Goal: Information Seeking & Learning: Learn about a topic

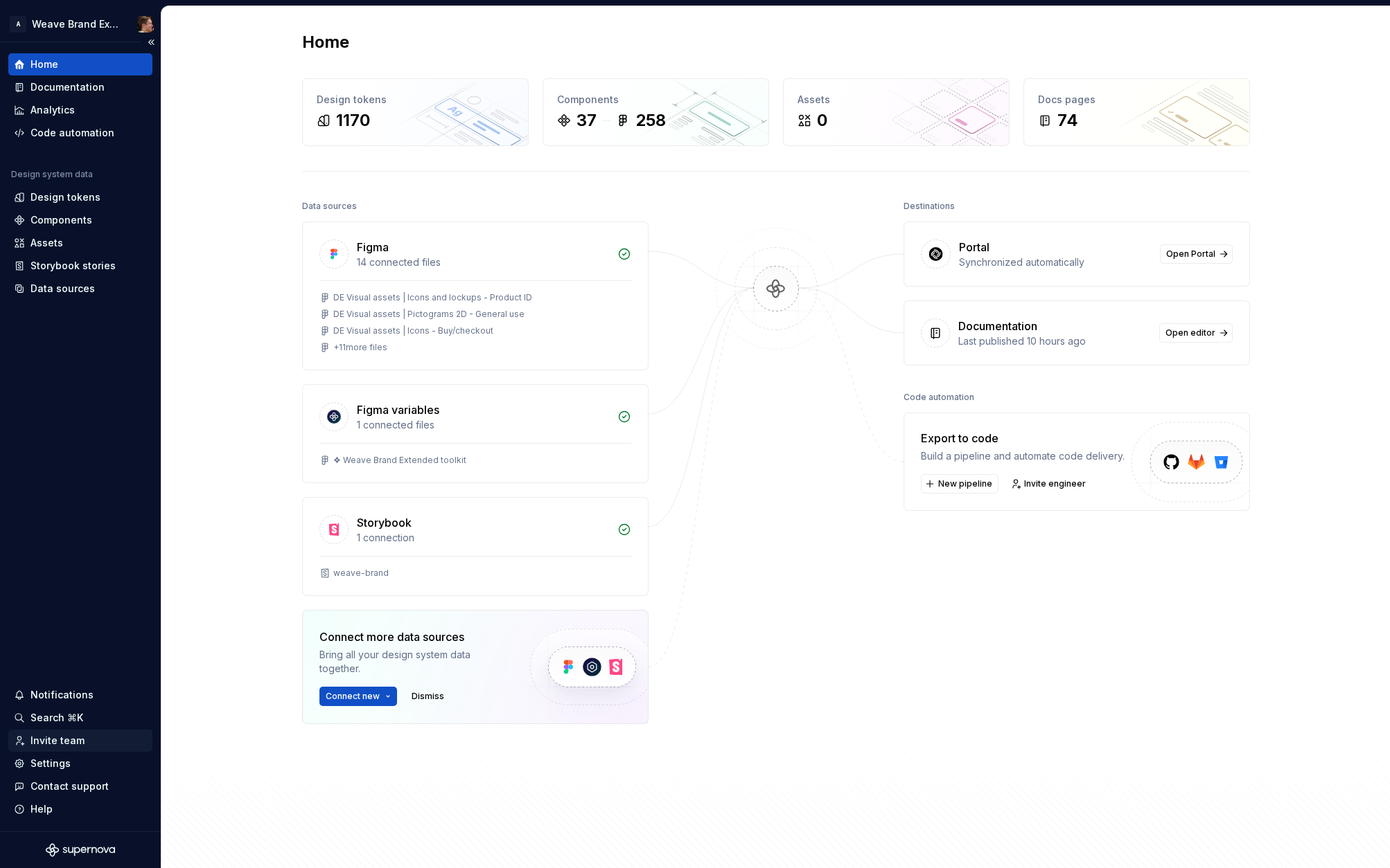
click at [75, 742] on div "Invite team" at bounding box center [58, 740] width 54 height 14
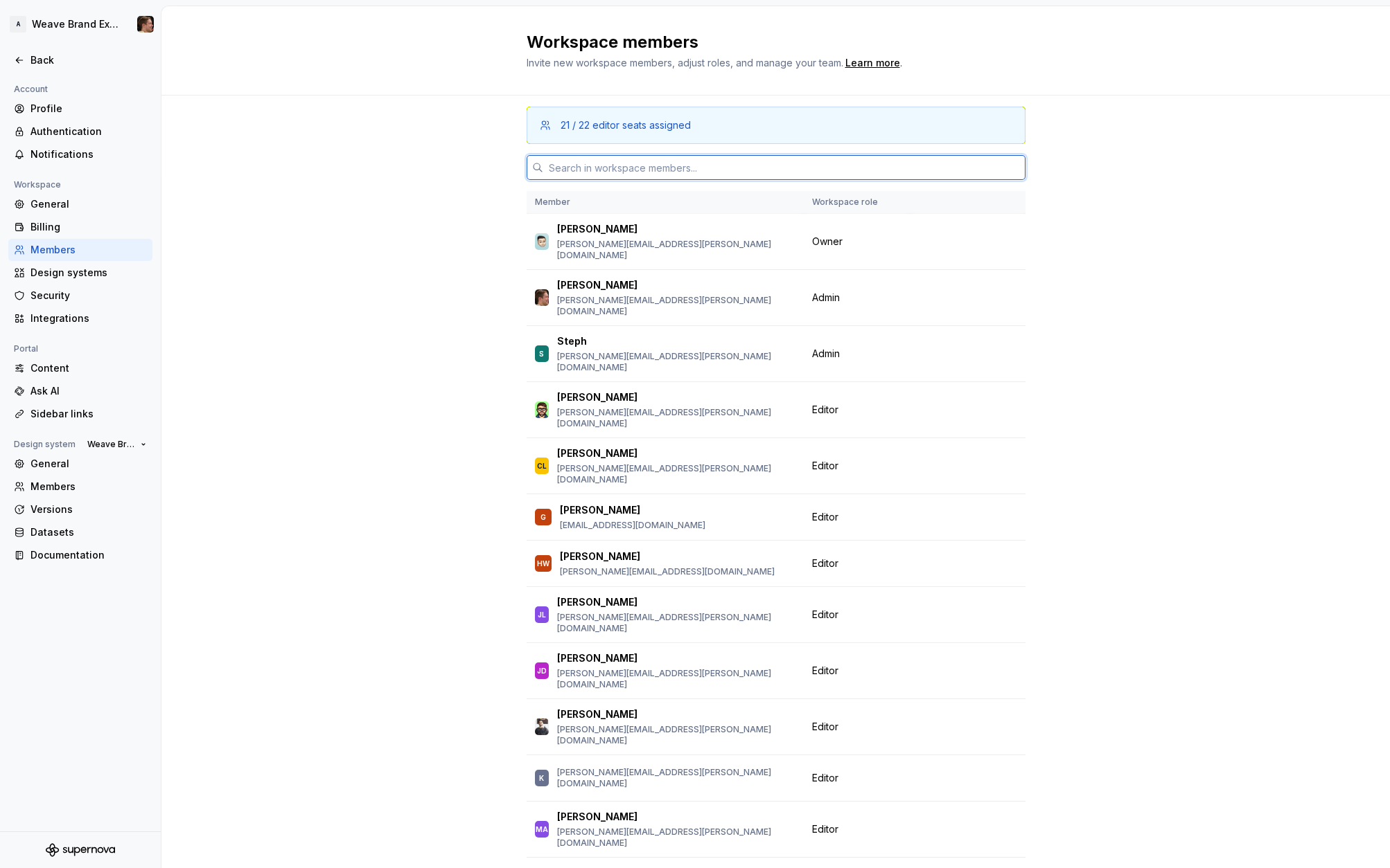
click at [607, 165] on input "text" at bounding box center [783, 168] width 482 height 25
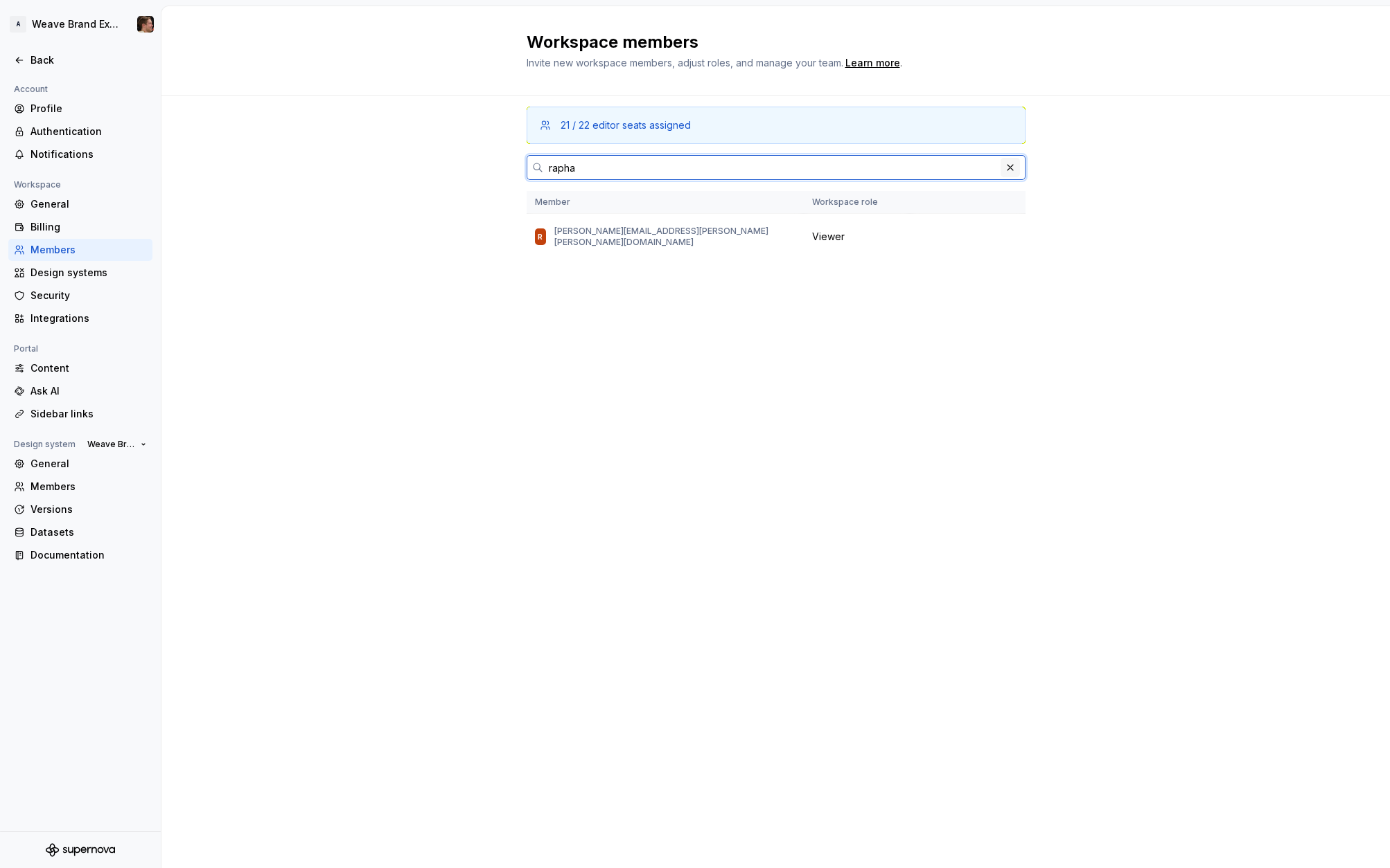
type input "rapha"
click at [1010, 166] on button "button" at bounding box center [1010, 167] width 19 height 19
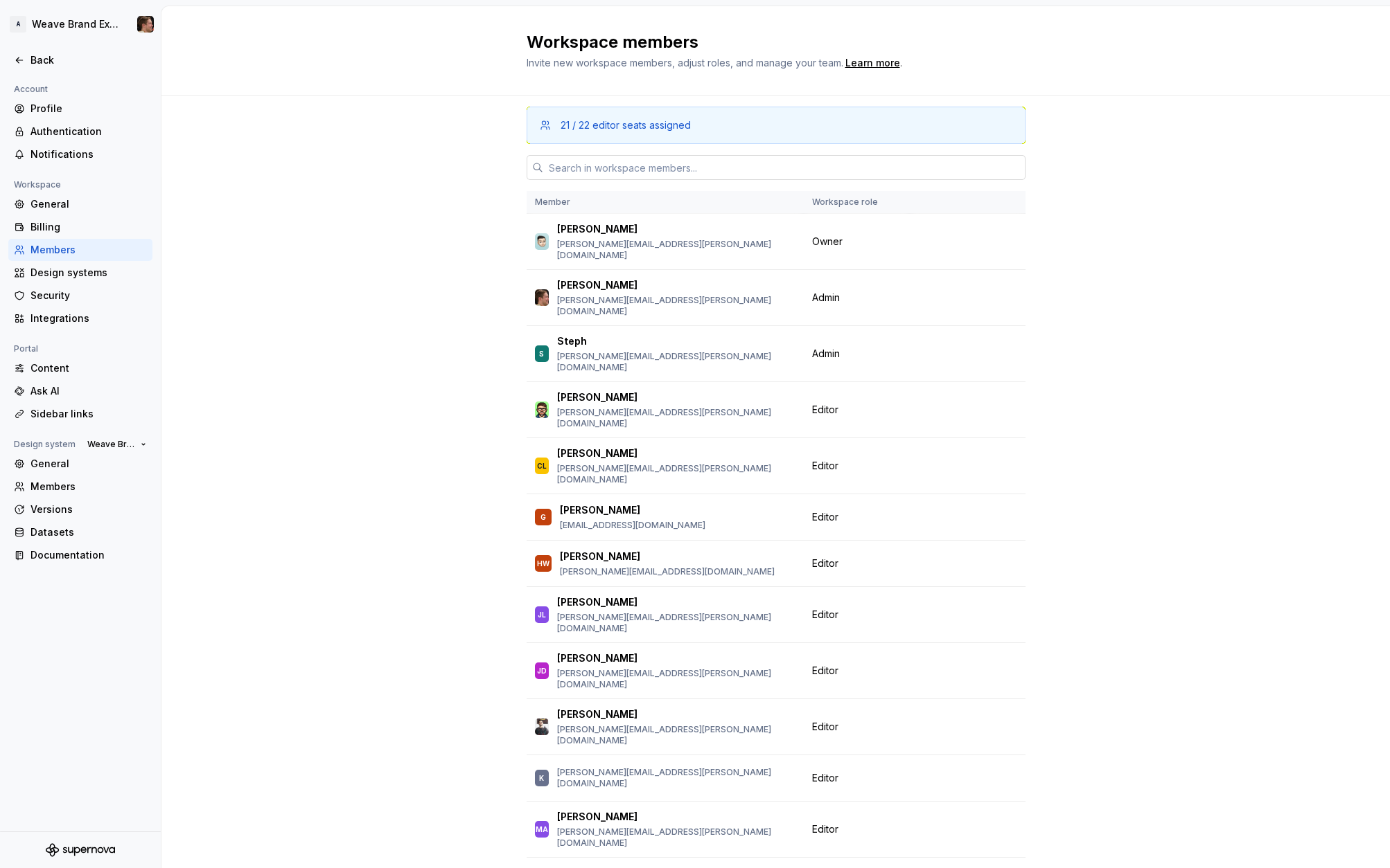
click at [364, 469] on div "21 / 22 editor seats assigned Member Workspace role [PERSON_NAME] [PERSON_NAME]…" at bounding box center [775, 526] width 1229 height 862
click at [355, 641] on div "21 / 22 editor seats assigned Member Workspace role [PERSON_NAME] [PERSON_NAME]…" at bounding box center [775, 526] width 1229 height 862
click at [671, 169] on input "text" at bounding box center [783, 168] width 482 height 25
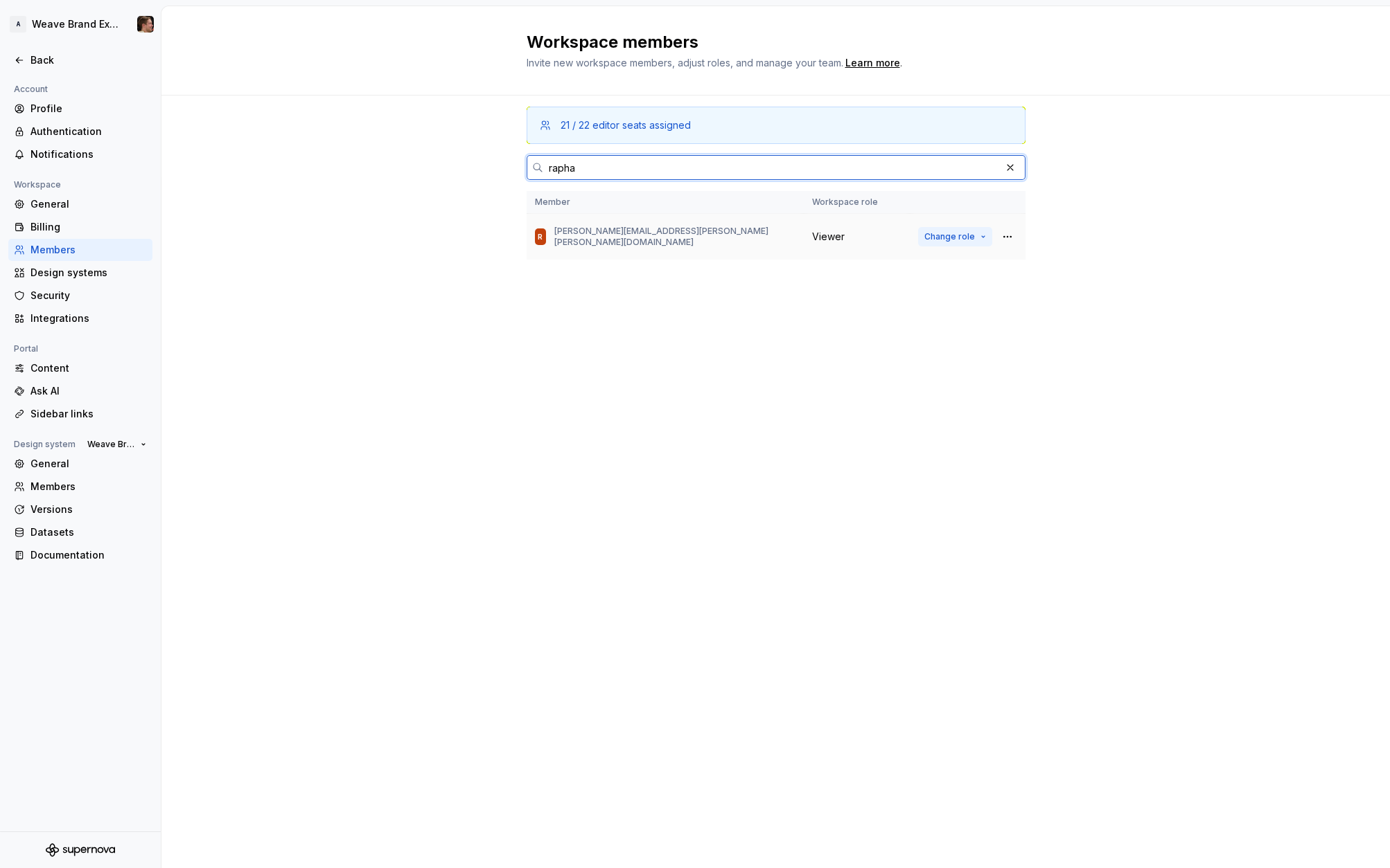
type input "rapha"
click at [968, 235] on span "Change role" at bounding box center [949, 236] width 51 height 11
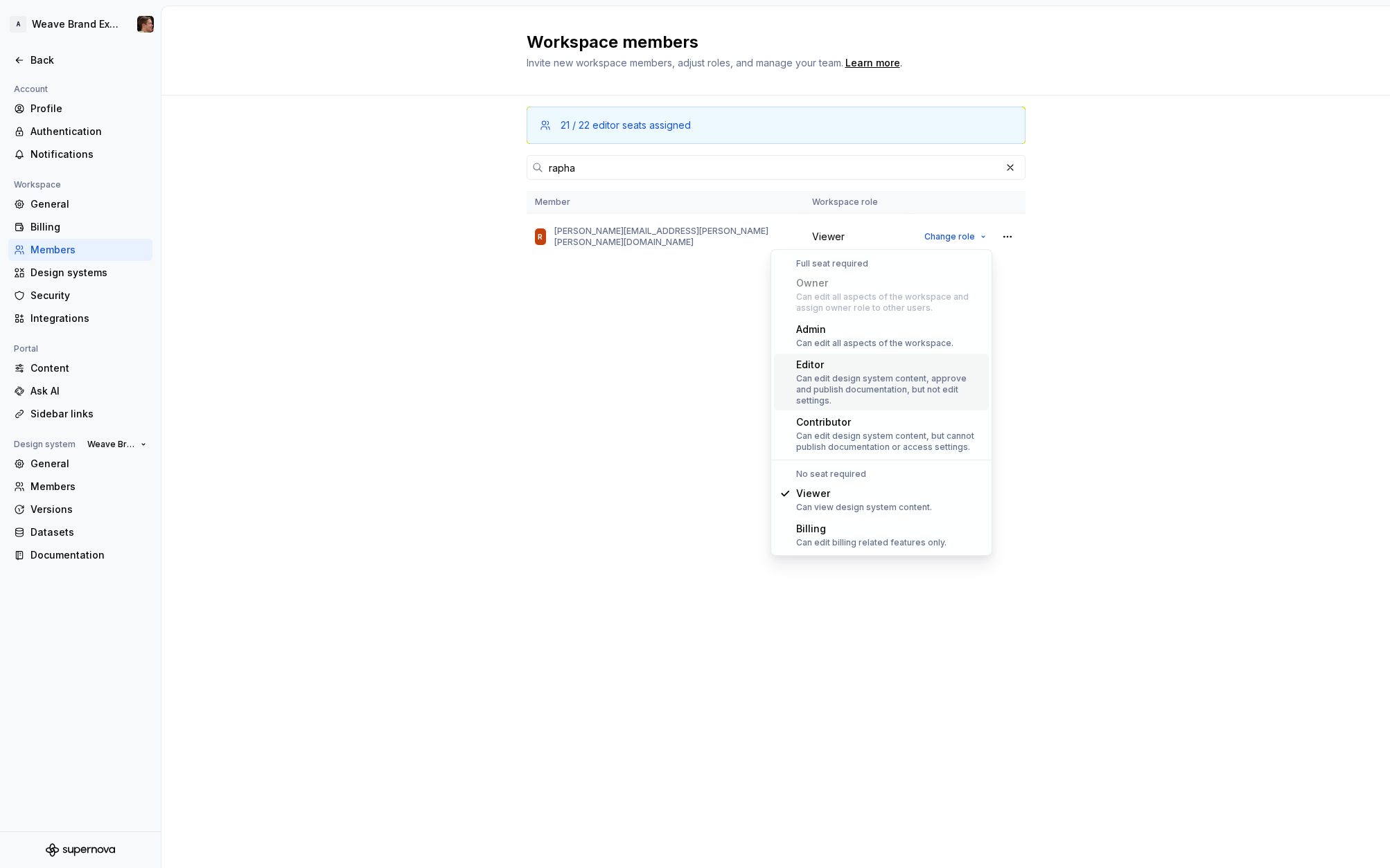
click at [899, 379] on div "Can edit design system content, approve and publish documentation, but not edit…" at bounding box center [889, 389] width 187 height 33
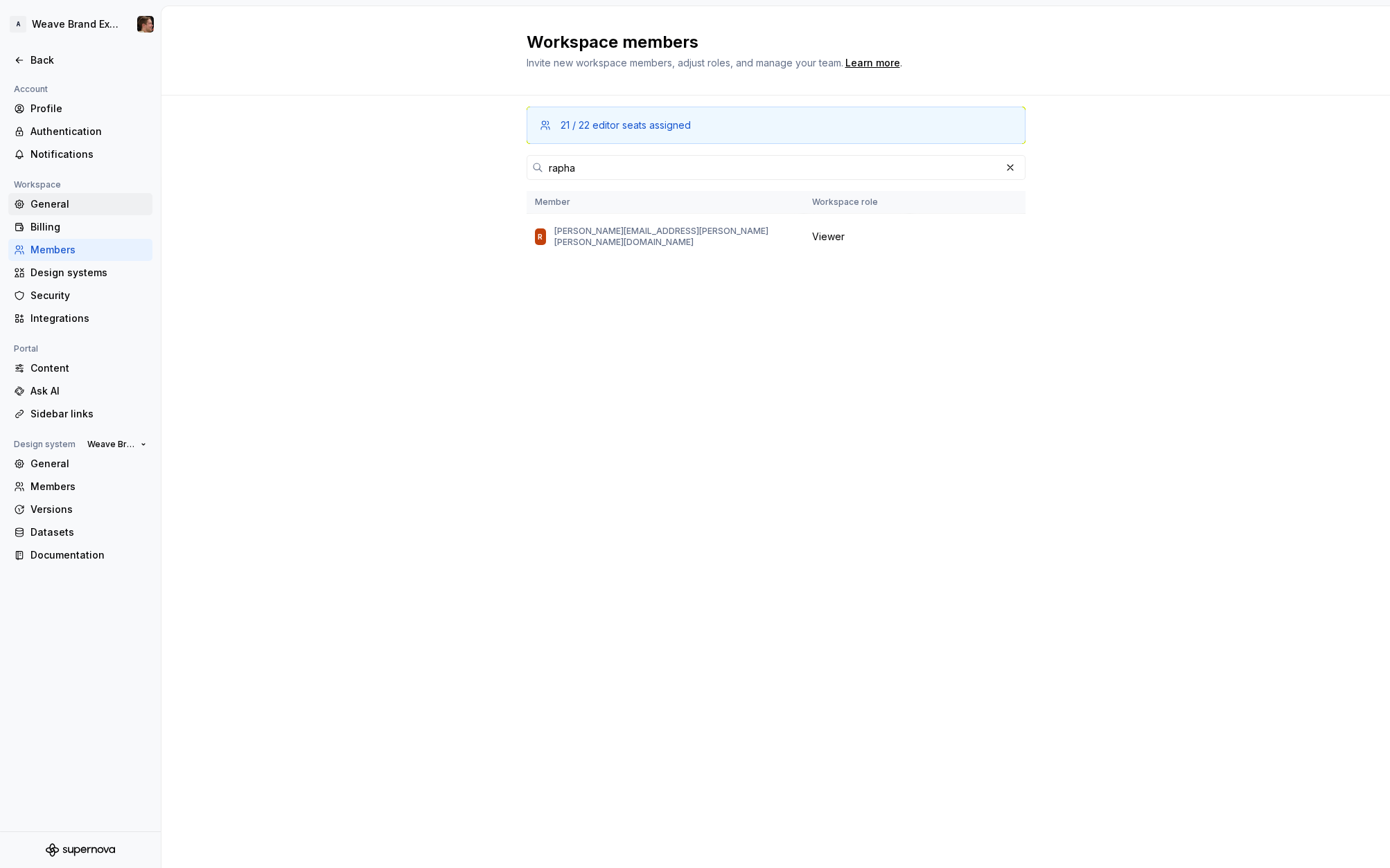
drag, startPoint x: 365, startPoint y: 284, endPoint x: 136, endPoint y: 210, distance: 240.7
click at [362, 284] on div "21 / 22 editor seats assigned rapha Member Workspace role R [PERSON_NAME][EMAIL…" at bounding box center [775, 482] width 1229 height 773
click at [197, 217] on div "21 / 22 editor seats assigned rapha Member Workspace role R [PERSON_NAME][EMAIL…" at bounding box center [775, 482] width 1229 height 773
click at [231, 218] on div "21 / 22 editor seats assigned rapha Member Workspace role R [PERSON_NAME][EMAIL…" at bounding box center [775, 482] width 1229 height 773
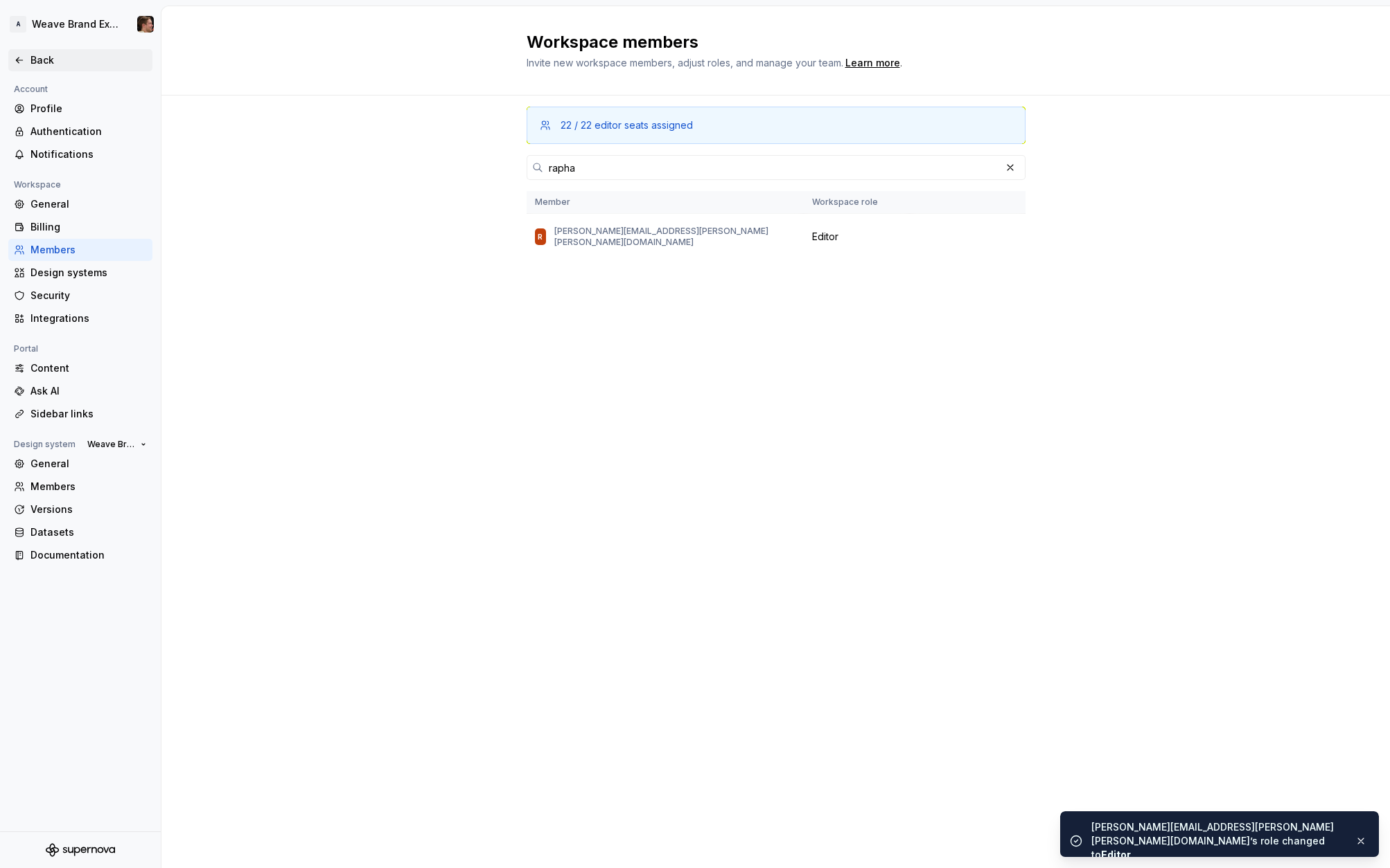
click at [44, 65] on div "Back" at bounding box center [89, 60] width 117 height 14
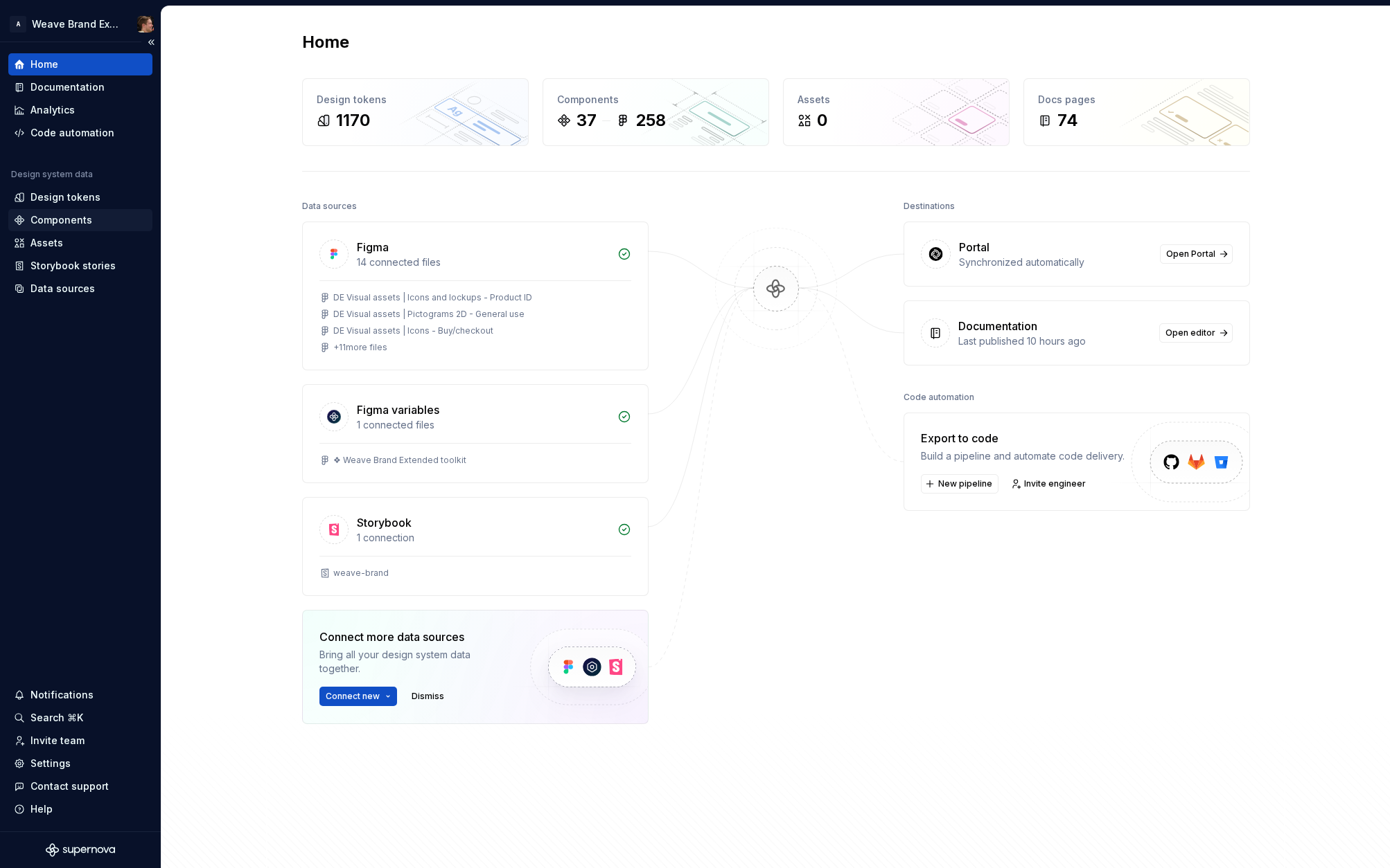
click at [69, 211] on div "Components" at bounding box center [80, 220] width 144 height 22
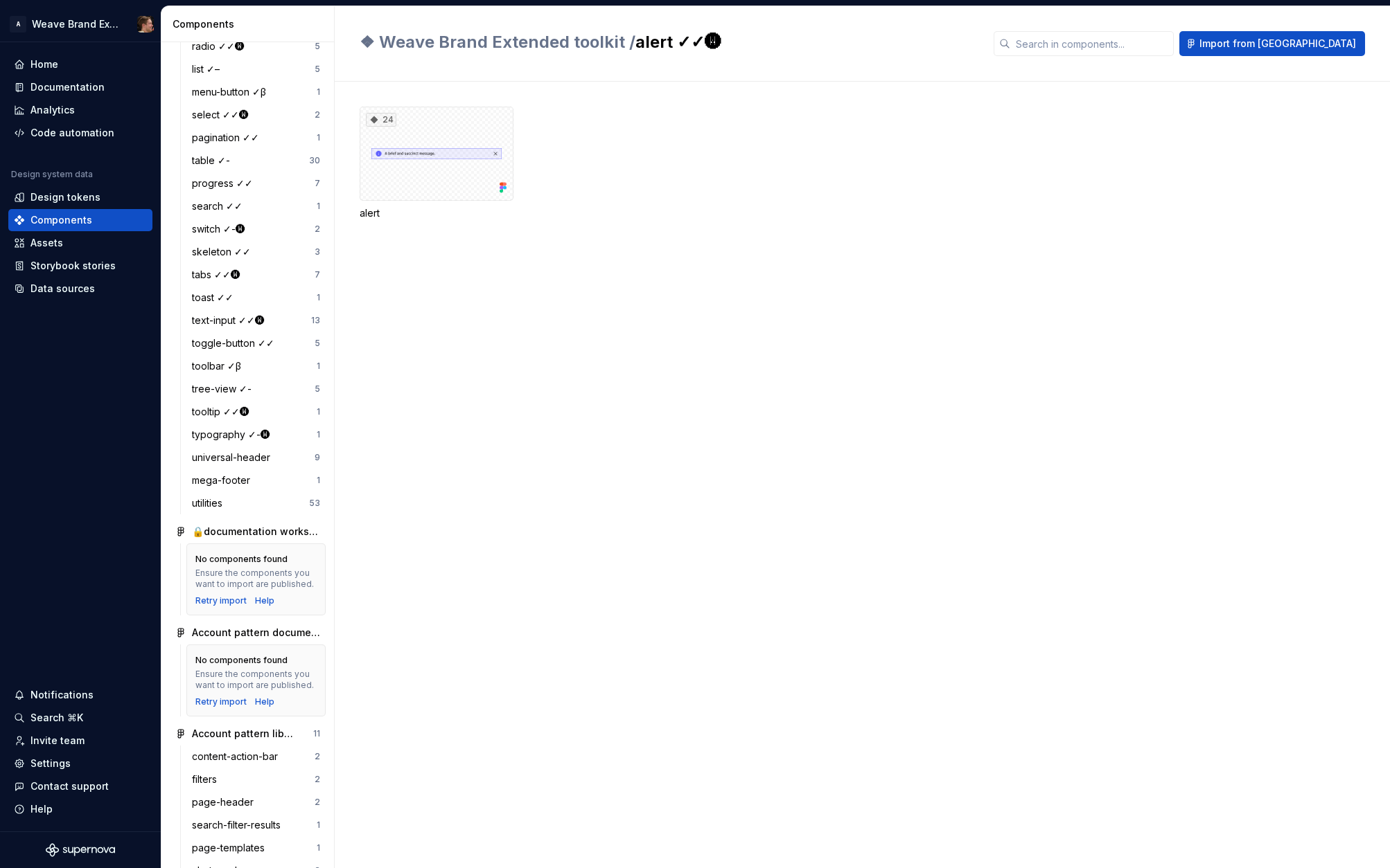
scroll to position [570, 0]
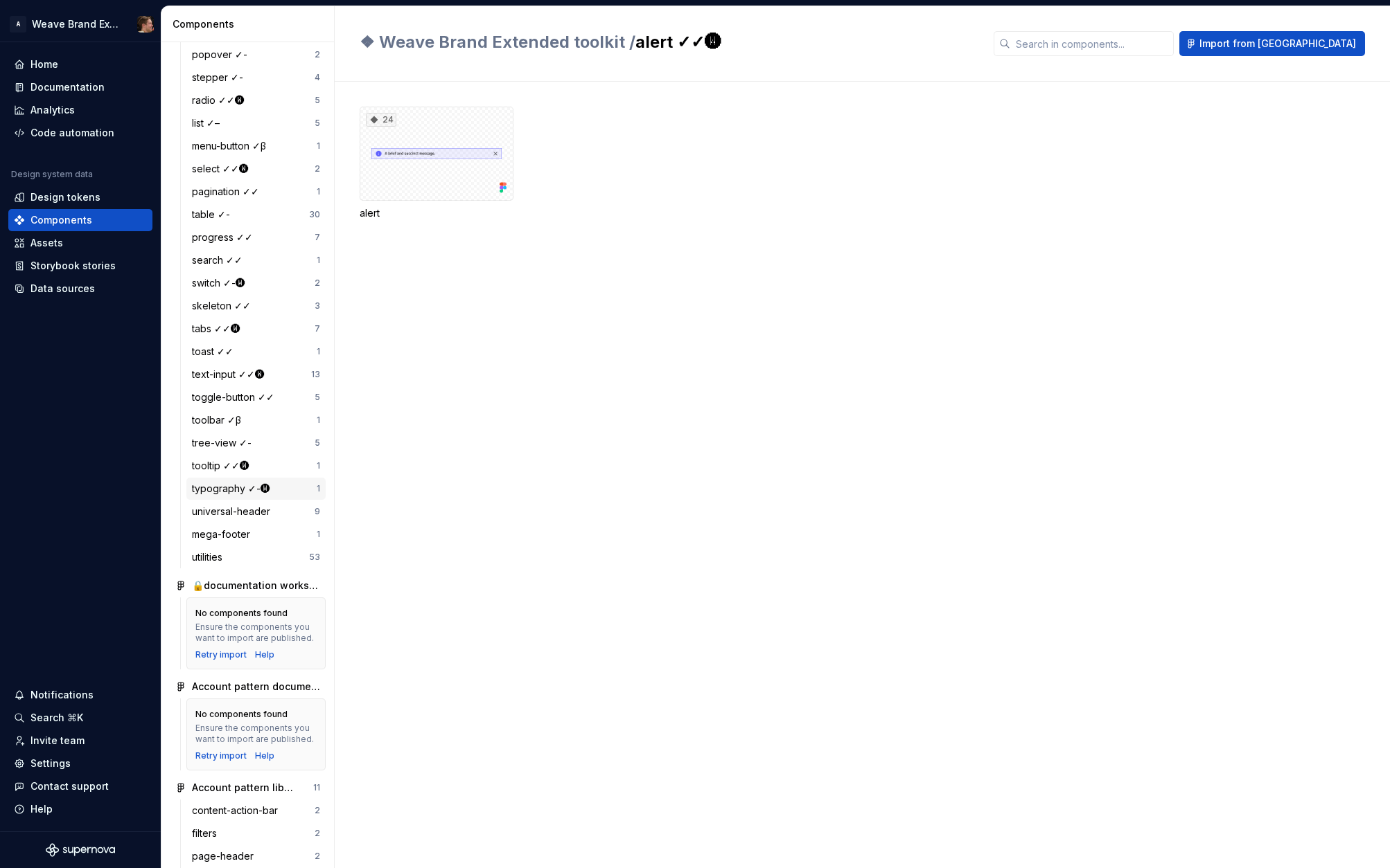
click at [242, 485] on div "typography ✓-🅦" at bounding box center [234, 488] width 84 height 14
click at [53, 84] on div "Documentation" at bounding box center [67, 87] width 74 height 14
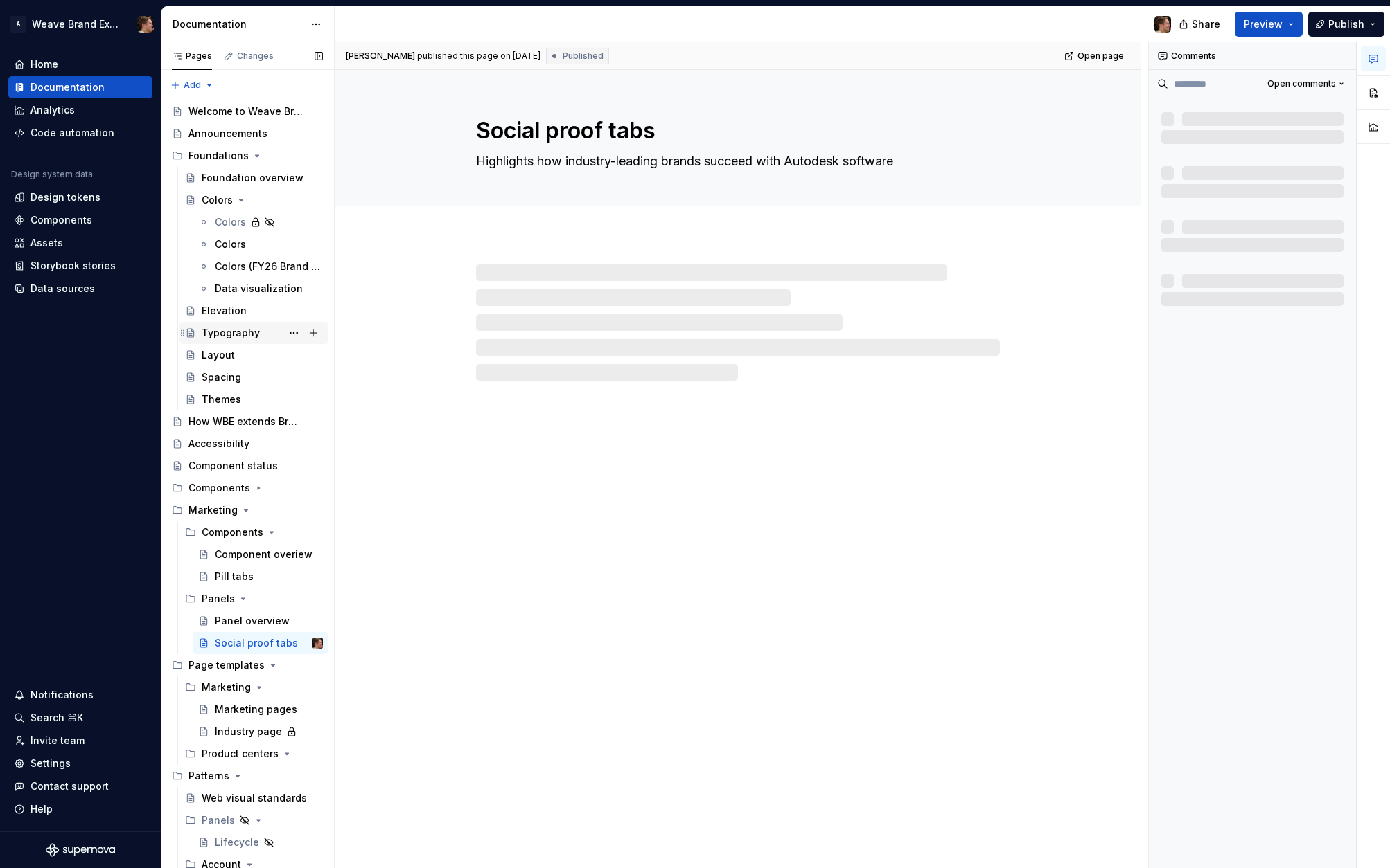
click at [244, 331] on div "Typography" at bounding box center [230, 333] width 58 height 14
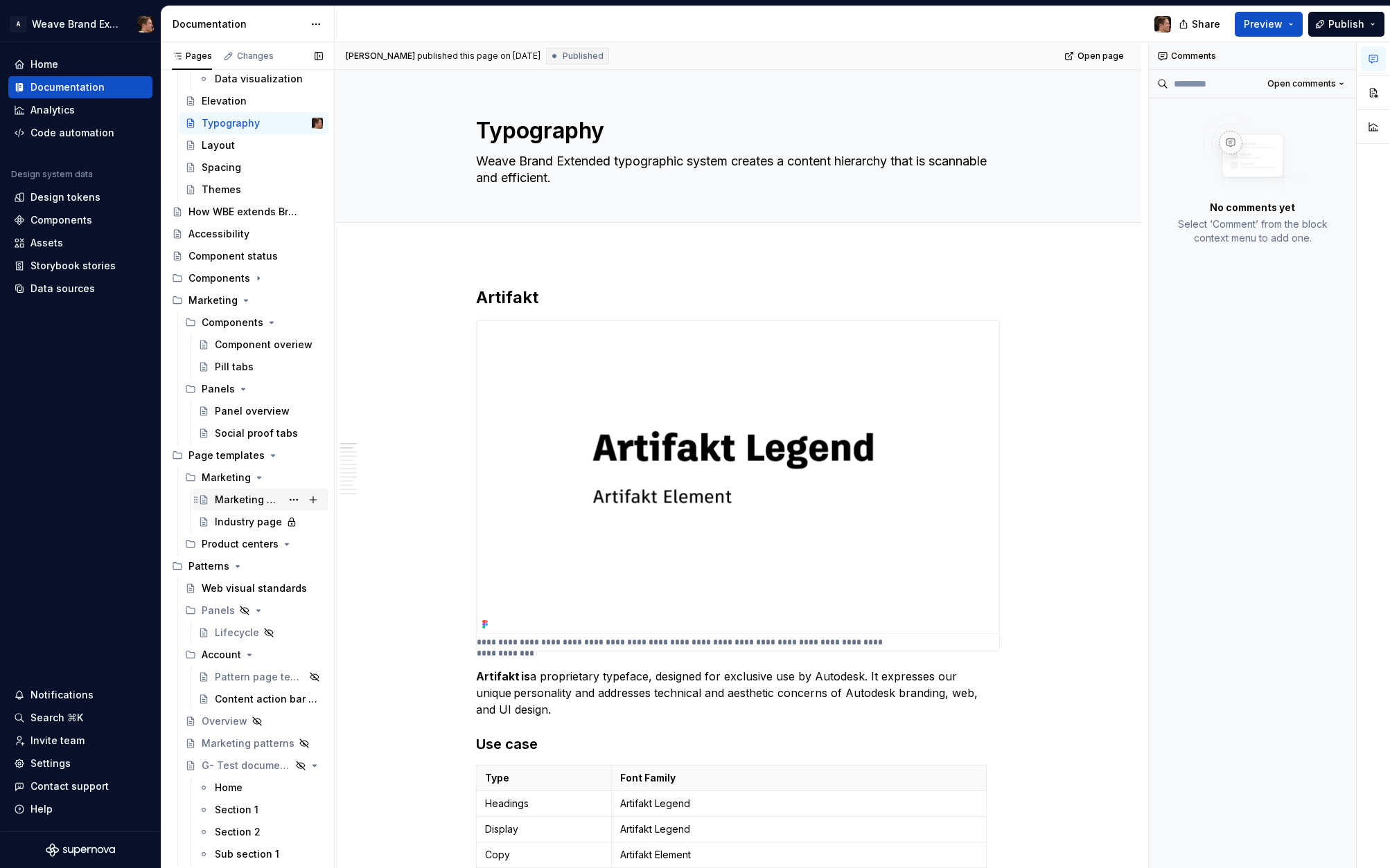
scroll to position [208, 0]
click at [254, 280] on icon "Page tree" at bounding box center [258, 279] width 11 height 11
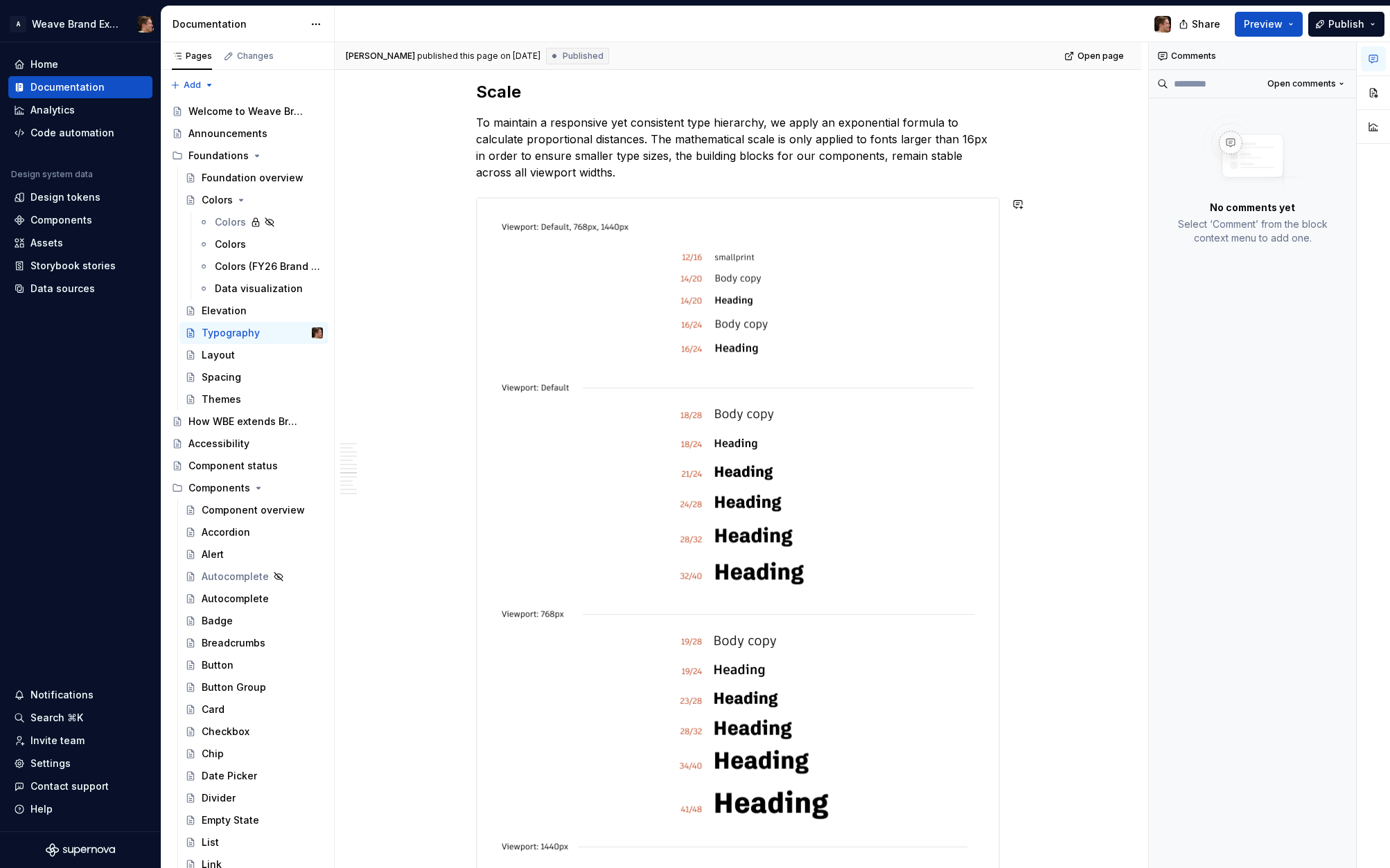
scroll to position [3514, 0]
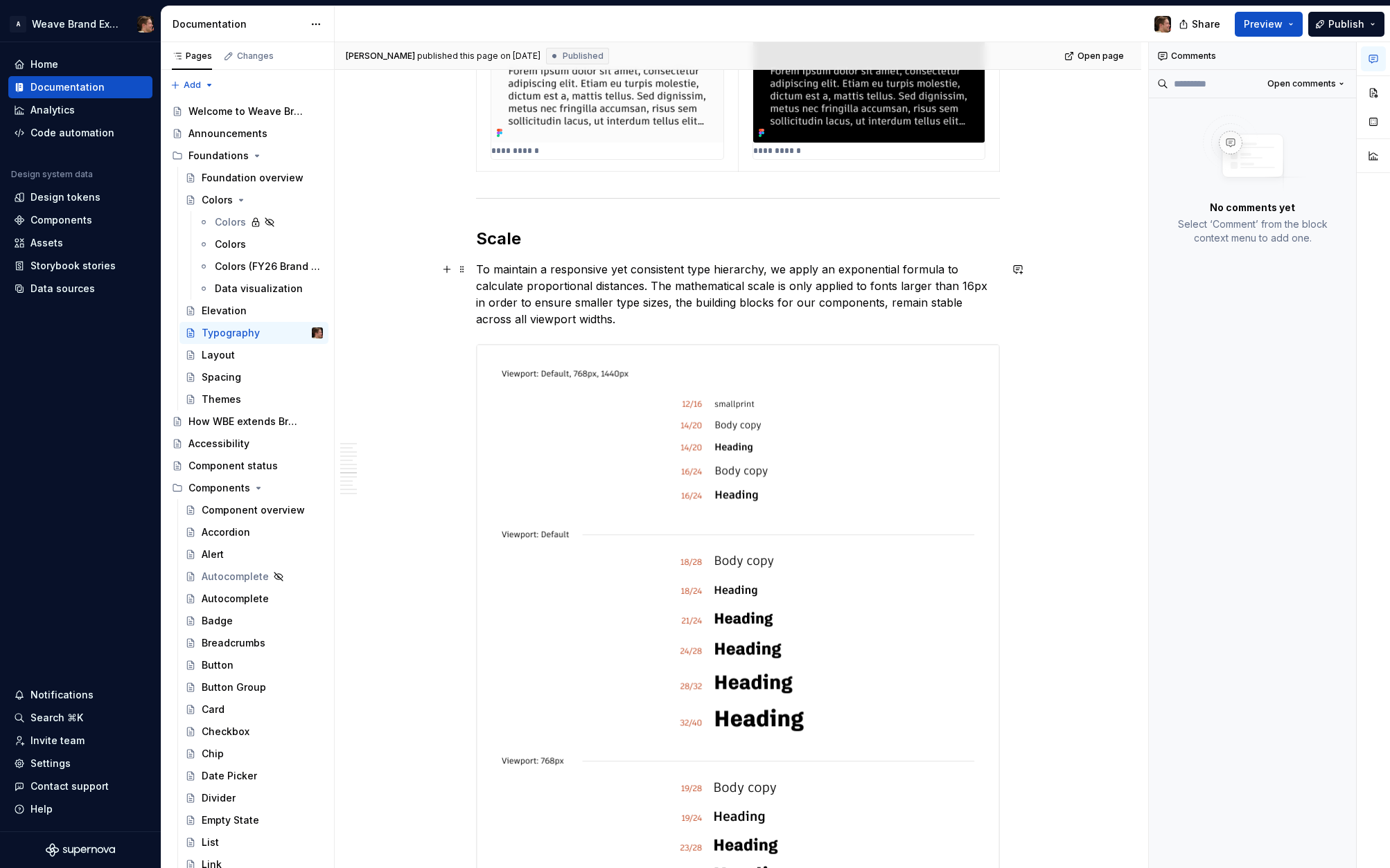
click at [800, 322] on p "To maintain a responsive yet consistent type hierarchy, we apply an exponential…" at bounding box center [738, 294] width 524 height 67
click at [847, 270] on p "To maintain a responsive yet consistent type hierarchy, we apply an exponential…" at bounding box center [738, 294] width 524 height 67
click at [695, 318] on p "To maintain a responsive yet consistent type hierarchy, we apply an exponential…" at bounding box center [738, 294] width 524 height 67
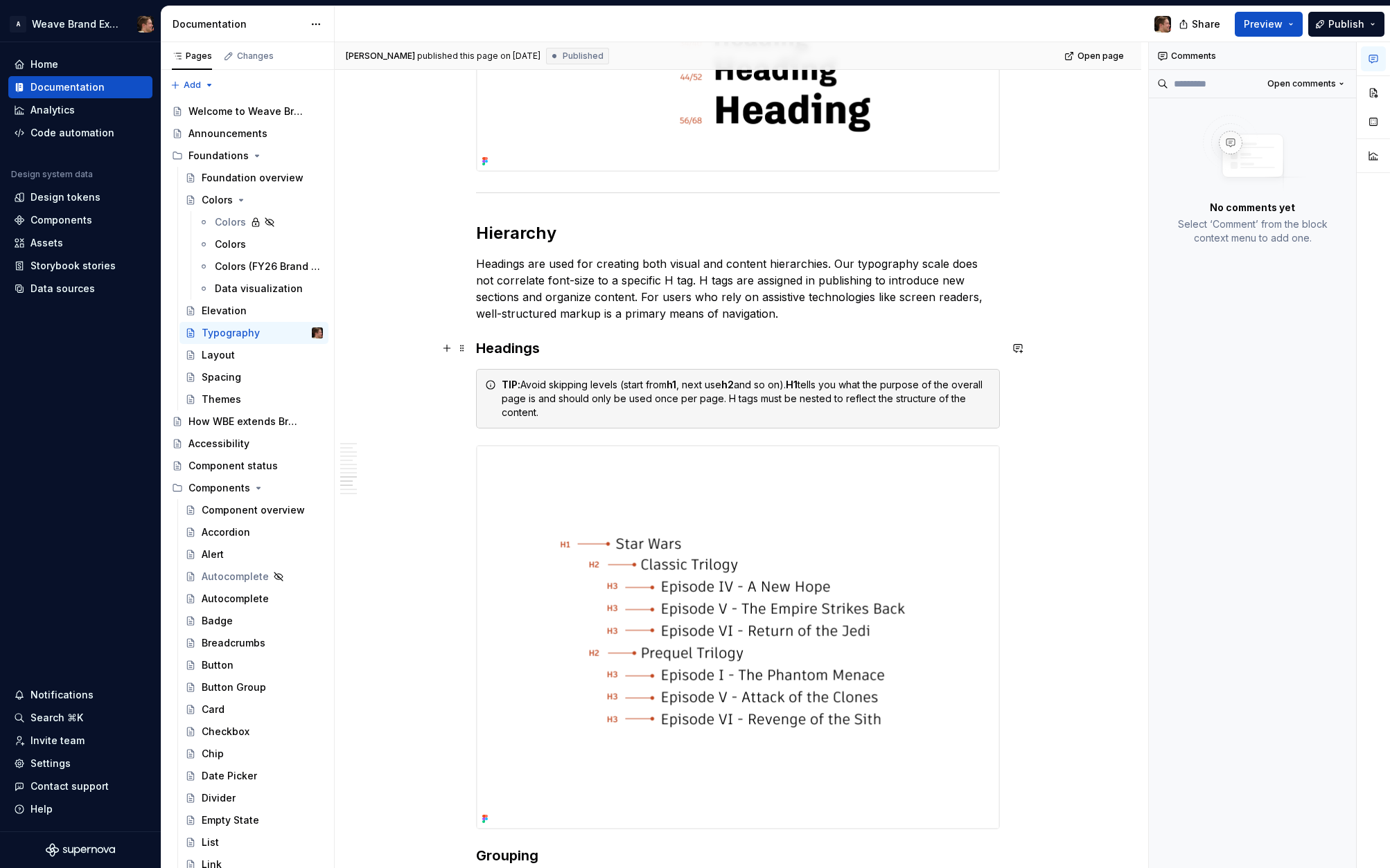
scroll to position [4576, 0]
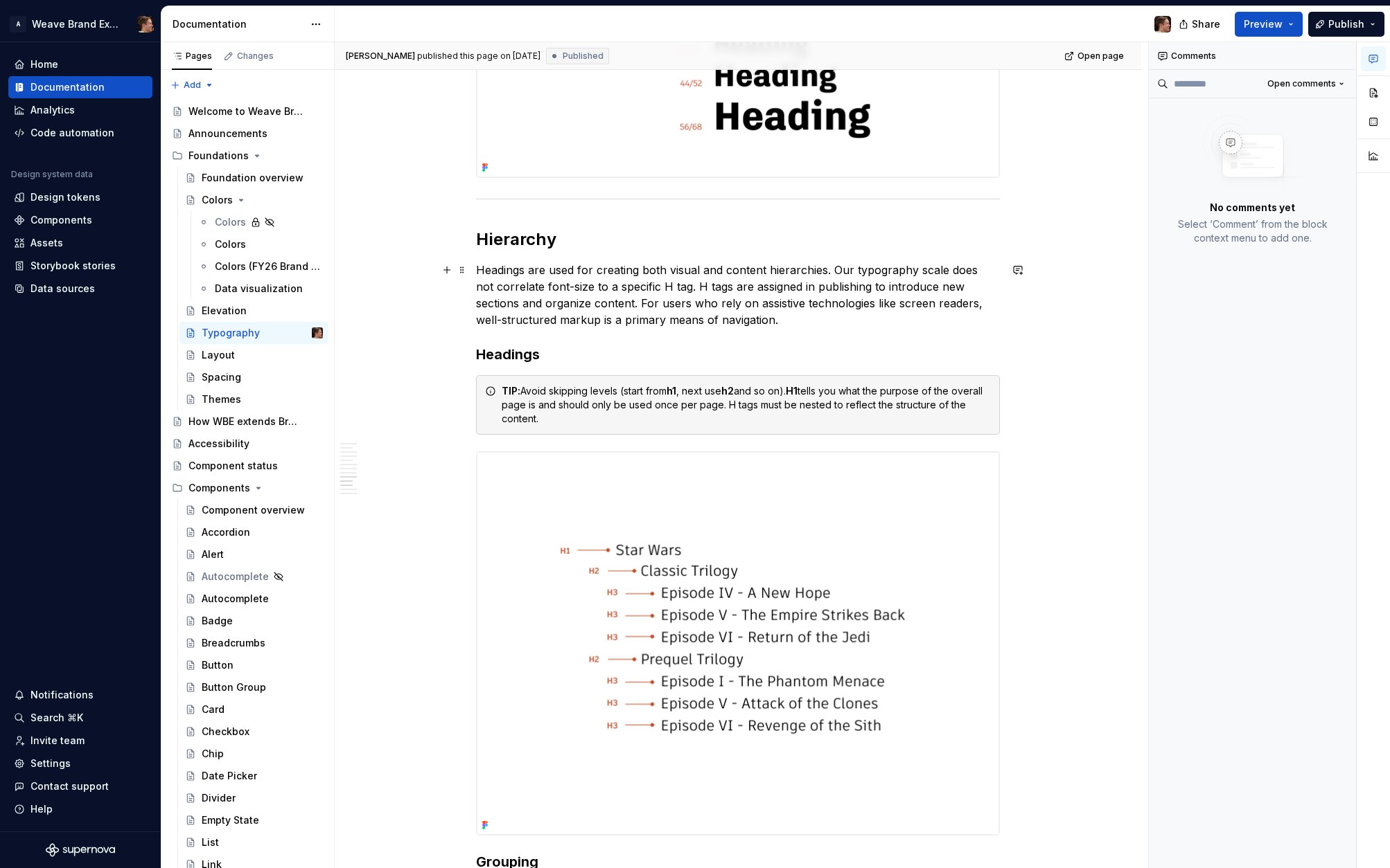
click at [769, 318] on p "Headings are used for creating both visual and content hierarchies. Our typogra…" at bounding box center [738, 295] width 524 height 67
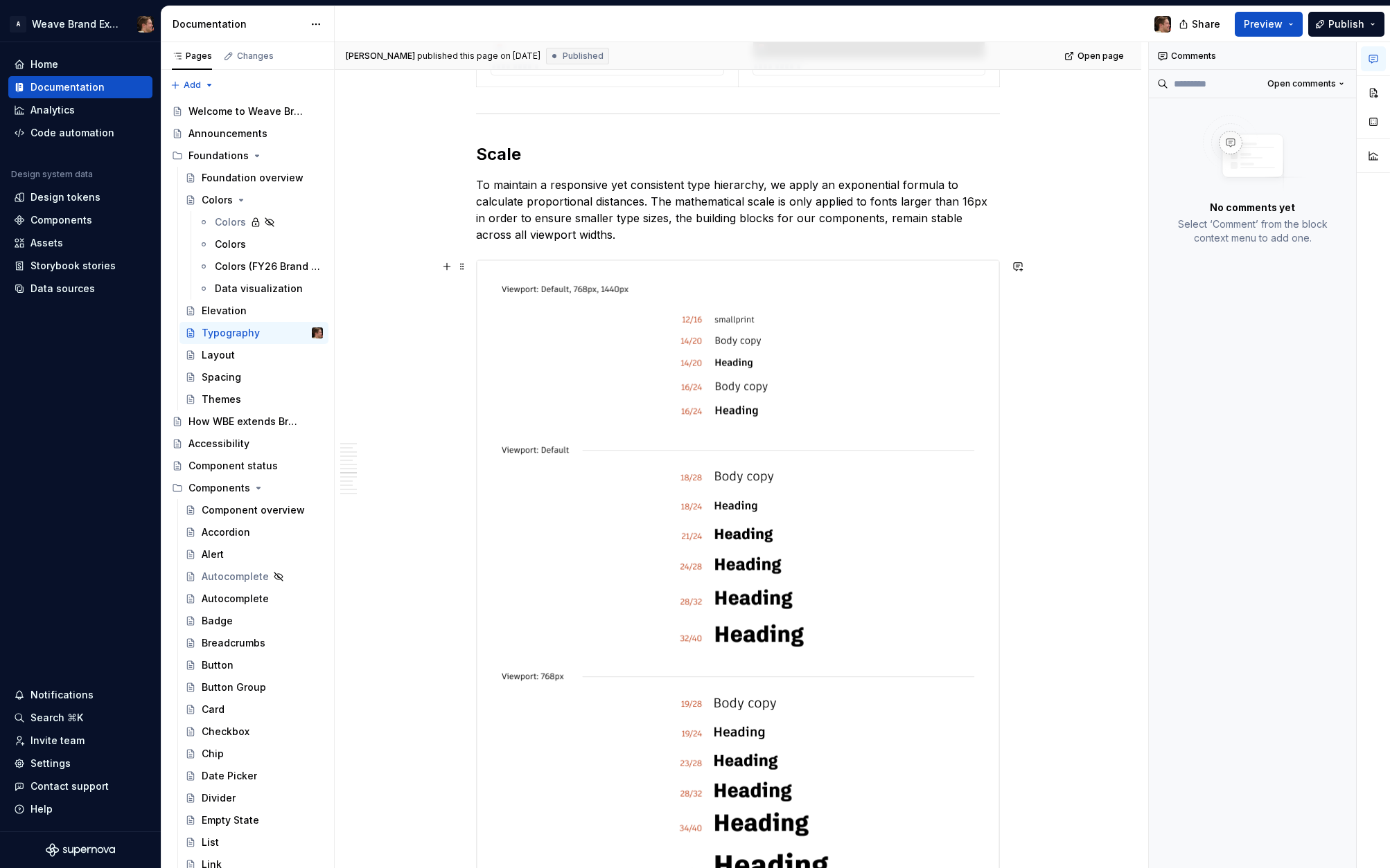
scroll to position [3501, 0]
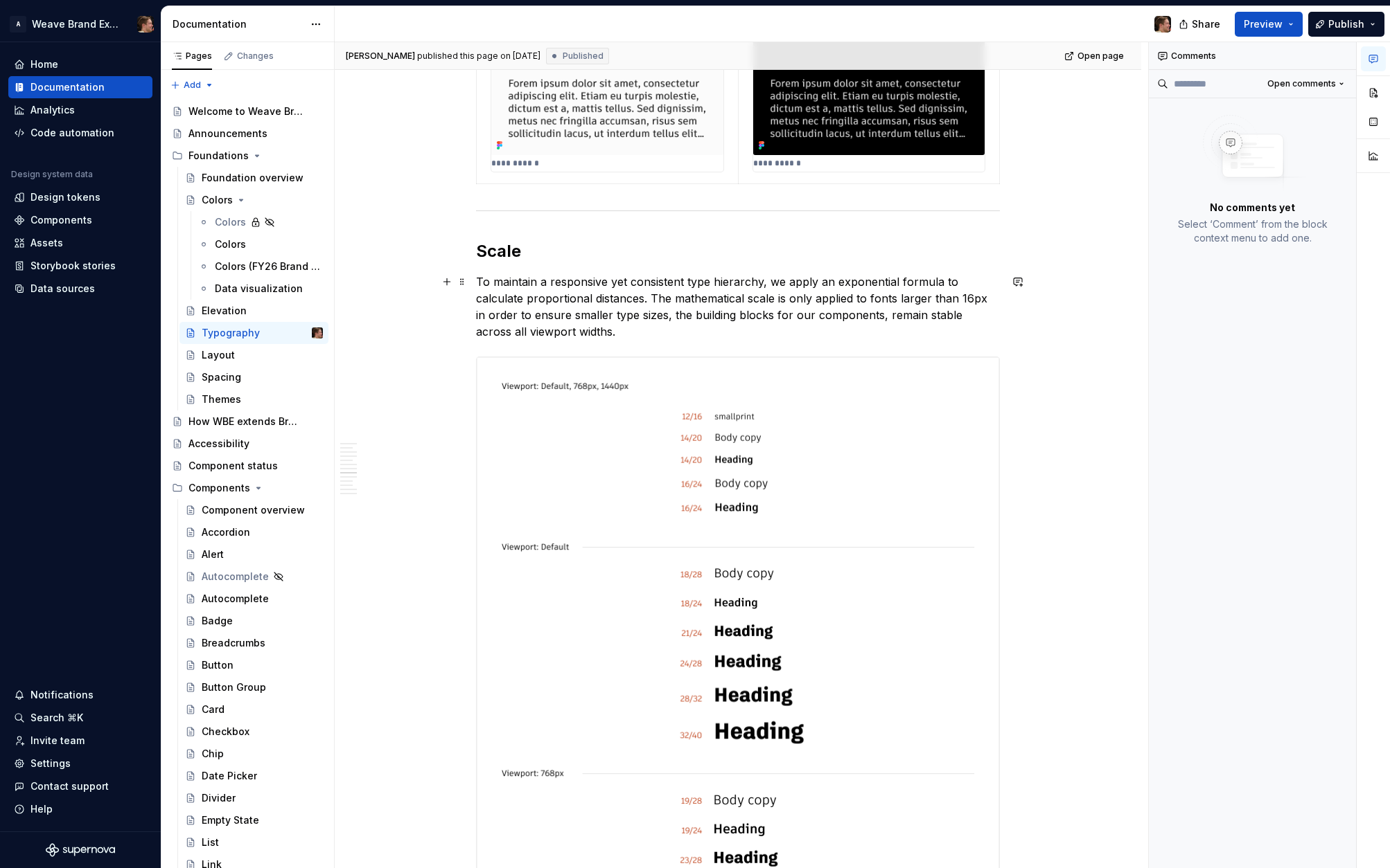
click at [634, 325] on p "To maintain a responsive yet consistent type hierarchy, we apply an exponential…" at bounding box center [738, 306] width 524 height 67
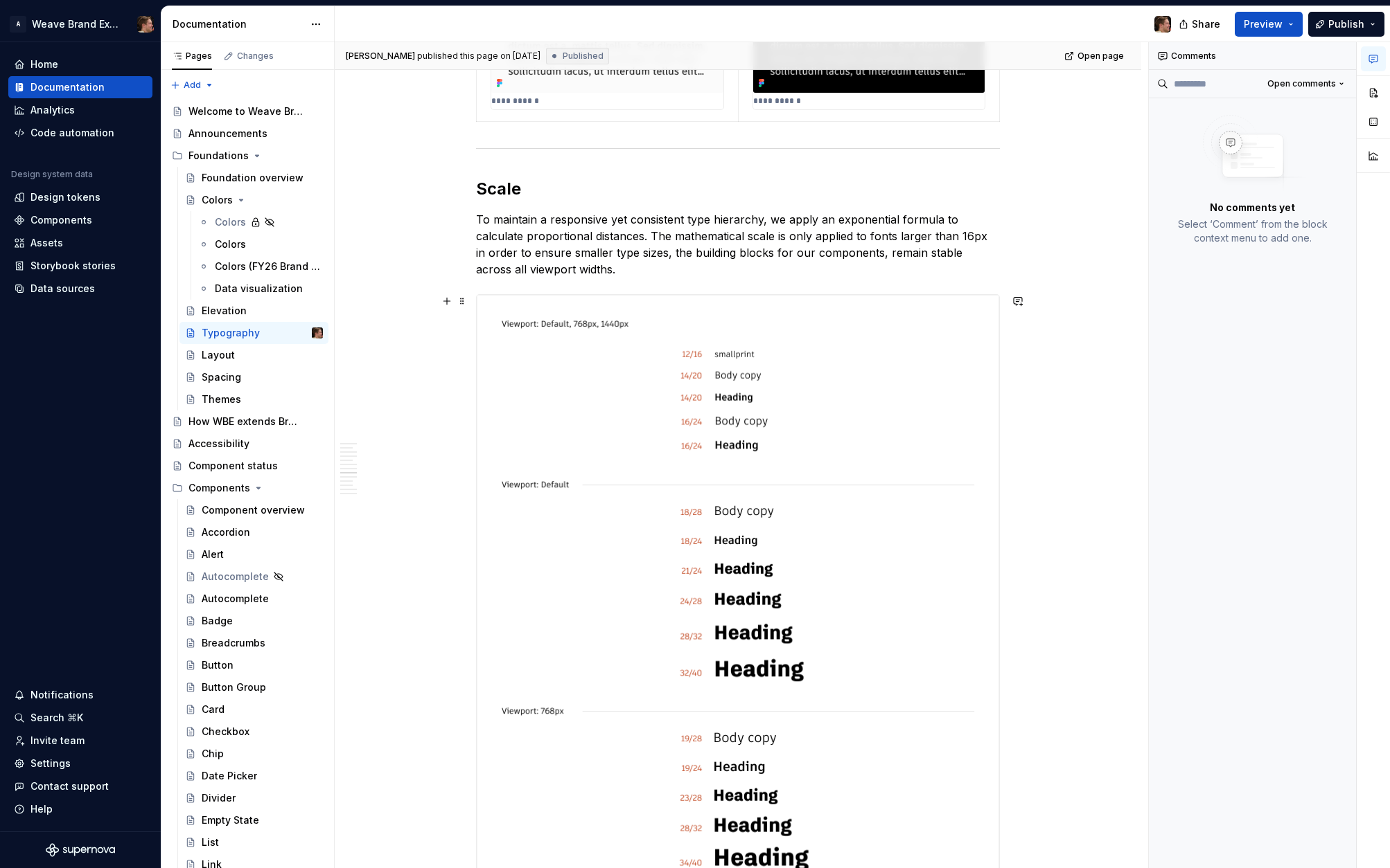
scroll to position [3576, 0]
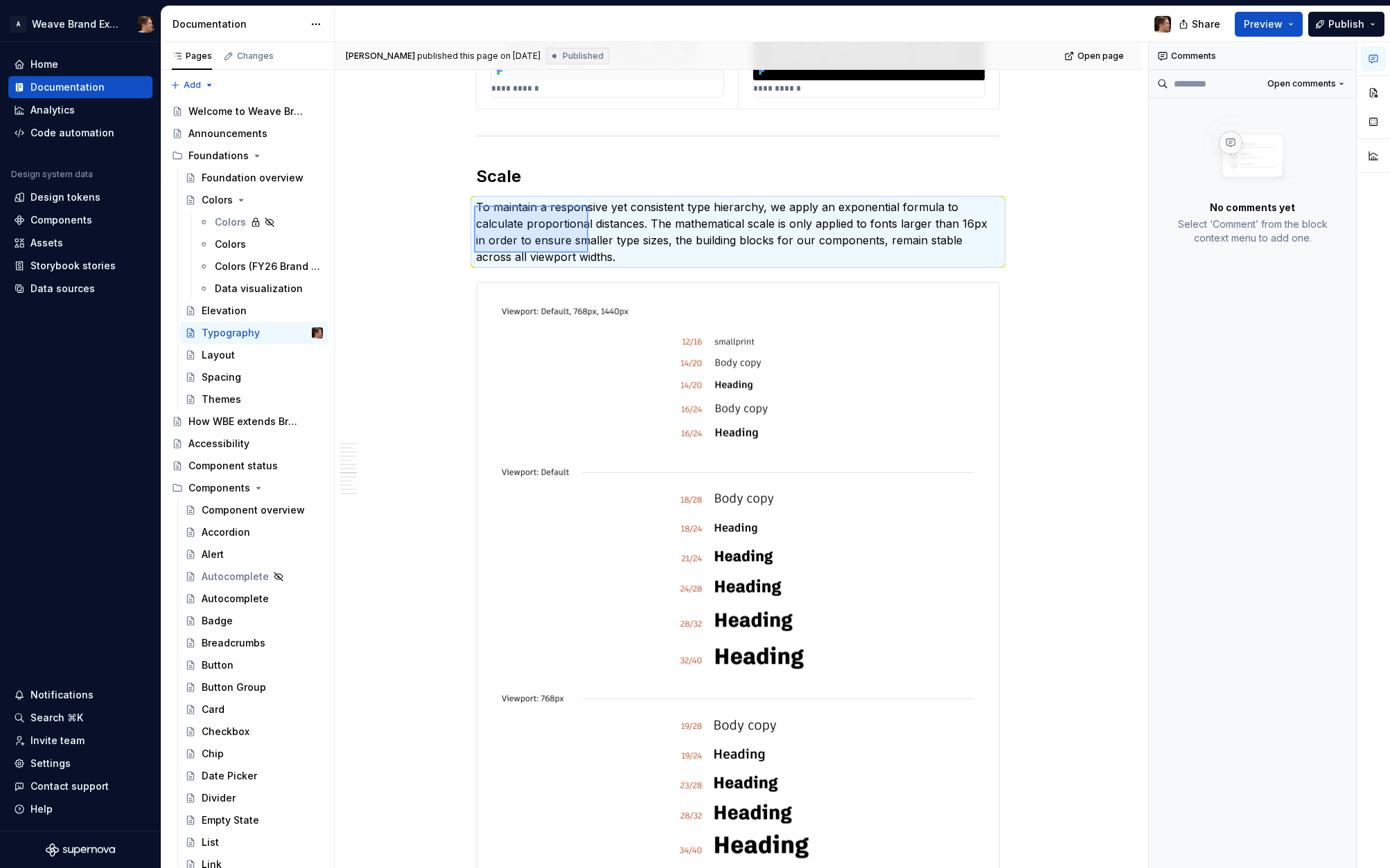
drag, startPoint x: 474, startPoint y: 206, endPoint x: 588, endPoint y: 253, distance: 123.3
click at [588, 253] on div "**********" at bounding box center [741, 456] width 813 height 827
click at [587, 256] on p "To maintain a responsive yet consistent type hierarchy, we apply an exponential…" at bounding box center [738, 232] width 524 height 67
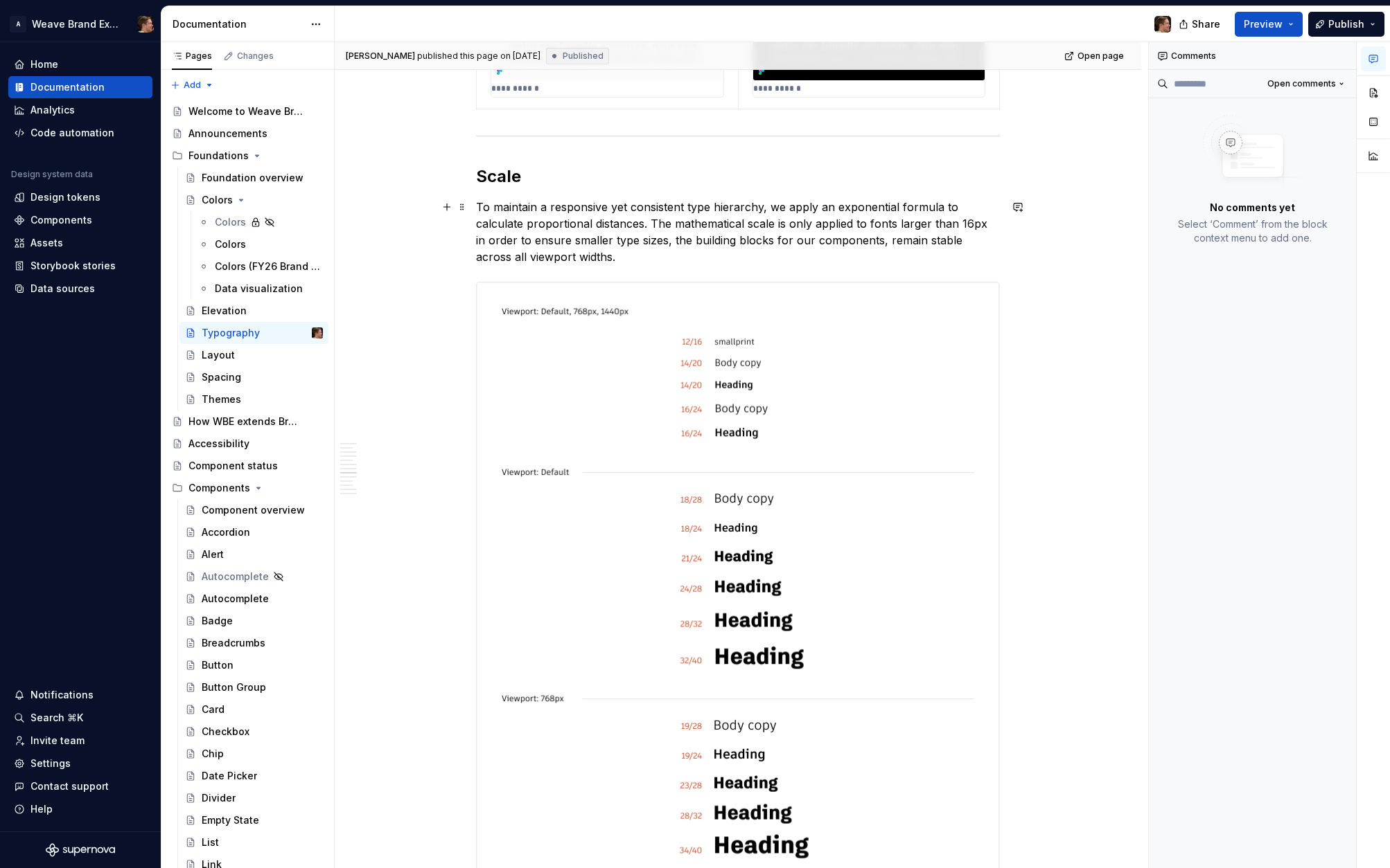
click at [587, 256] on p "To maintain a responsive yet consistent type hierarchy, we apply an exponential…" at bounding box center [738, 232] width 524 height 67
click at [605, 257] on p "To maintain a responsive yet consistent type hierarchy, we apply an exponential…" at bounding box center [738, 232] width 524 height 67
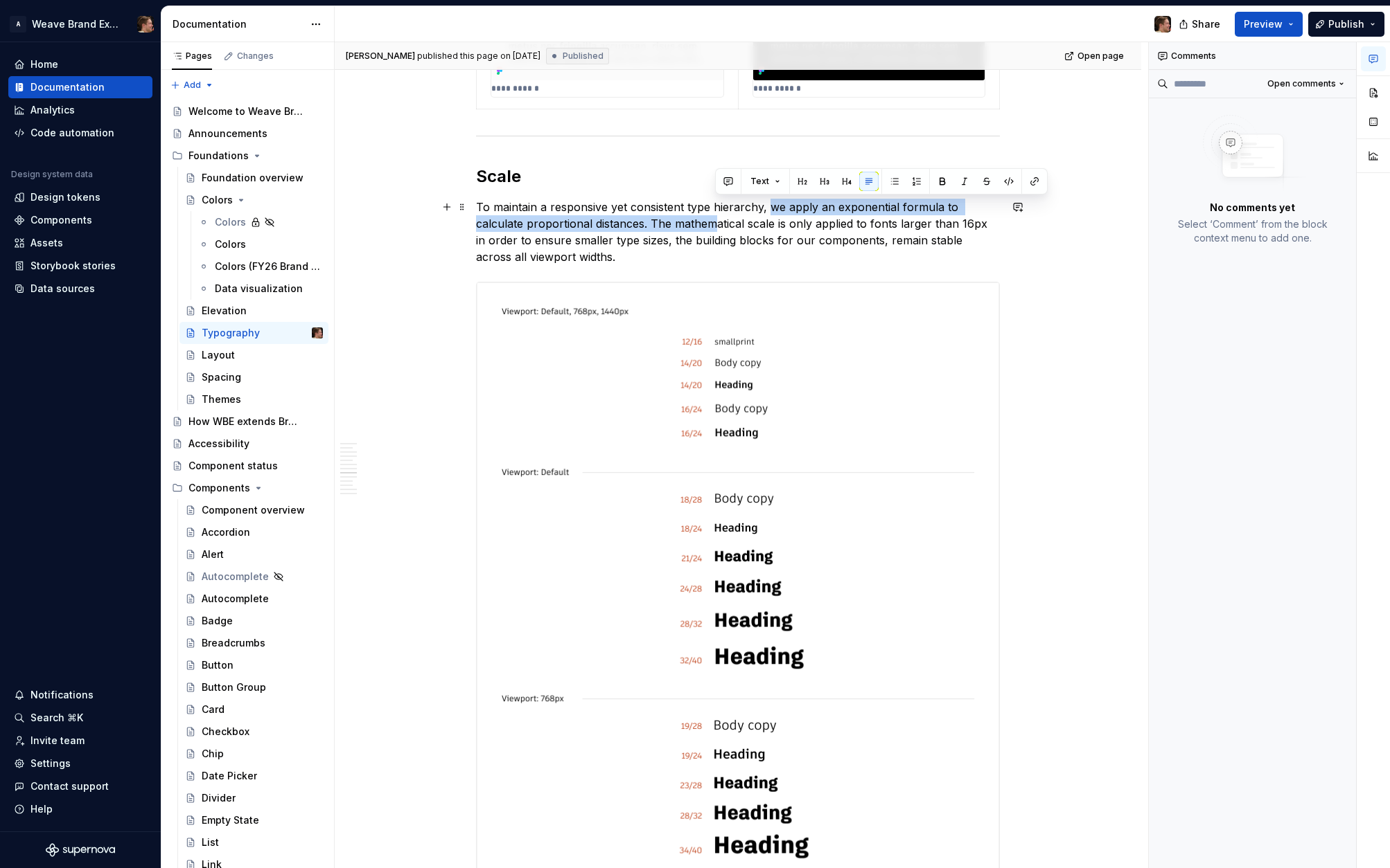
drag, startPoint x: 767, startPoint y: 208, endPoint x: 714, endPoint y: 226, distance: 56.0
click at [714, 226] on p "To maintain a responsive yet consistent type hierarchy, we apply an exponential…" at bounding box center [738, 232] width 524 height 67
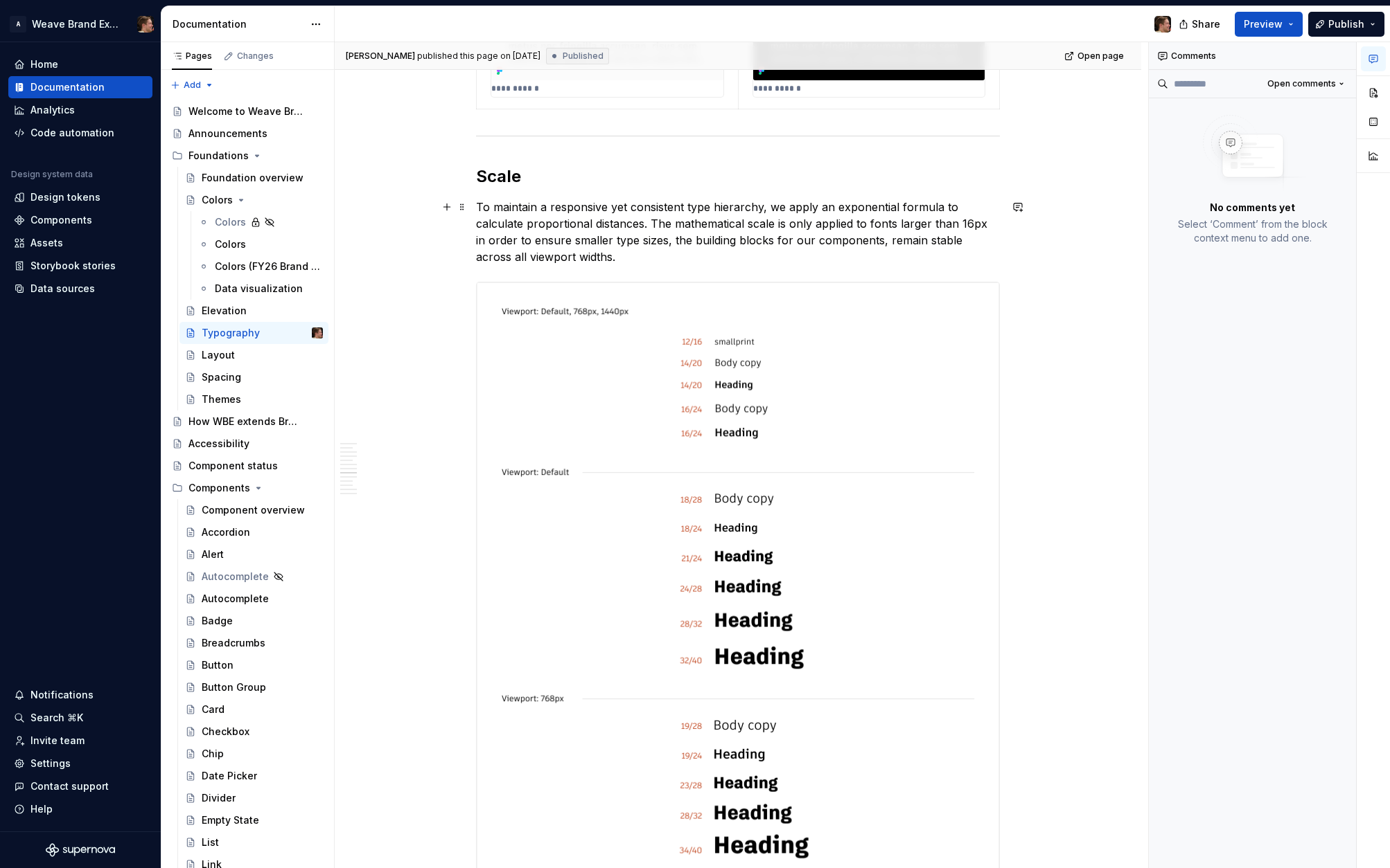
click at [715, 260] on p "To maintain a responsive yet consistent type hierarchy, we apply an exponential…" at bounding box center [738, 232] width 524 height 67
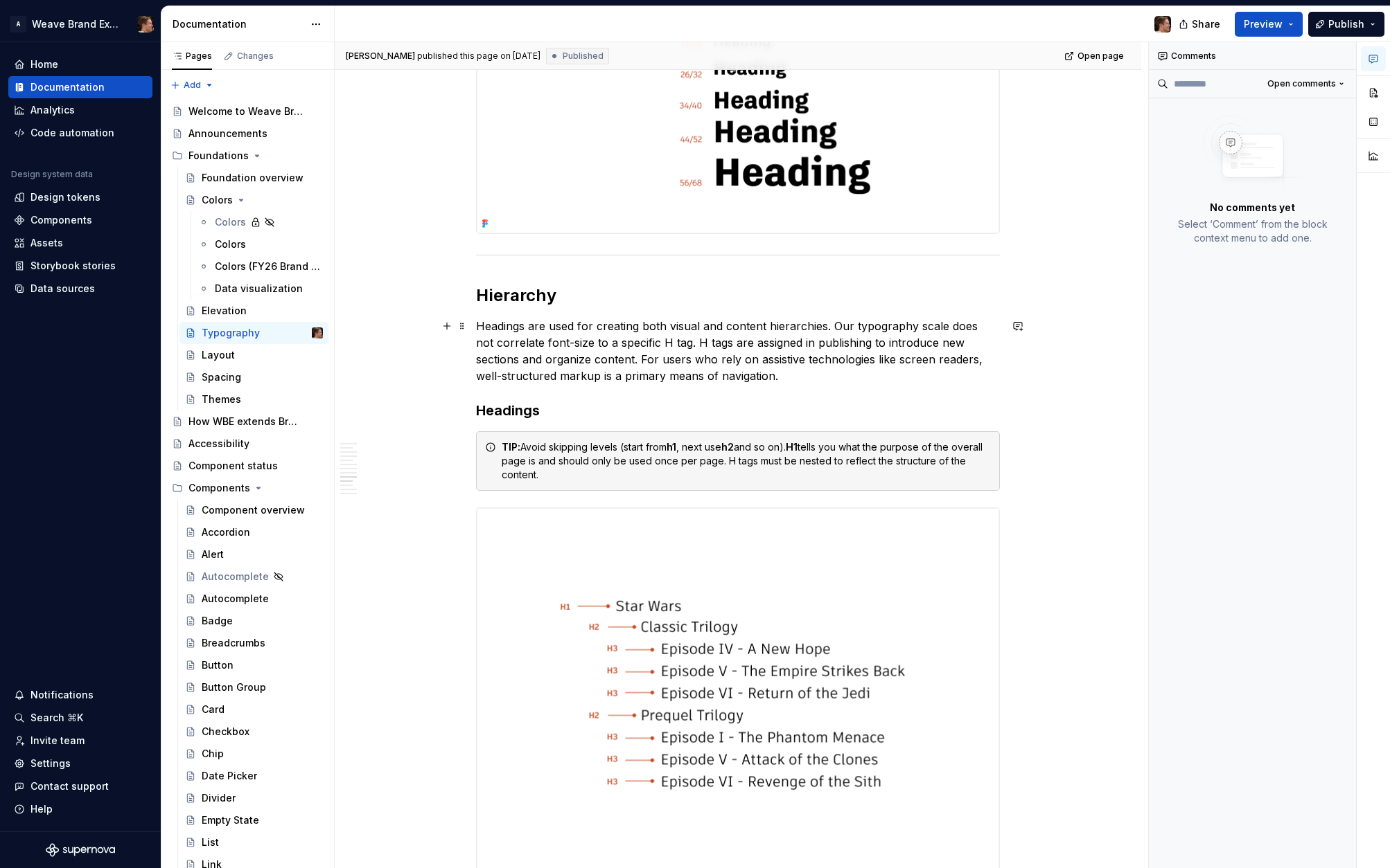
scroll to position [4528, 0]
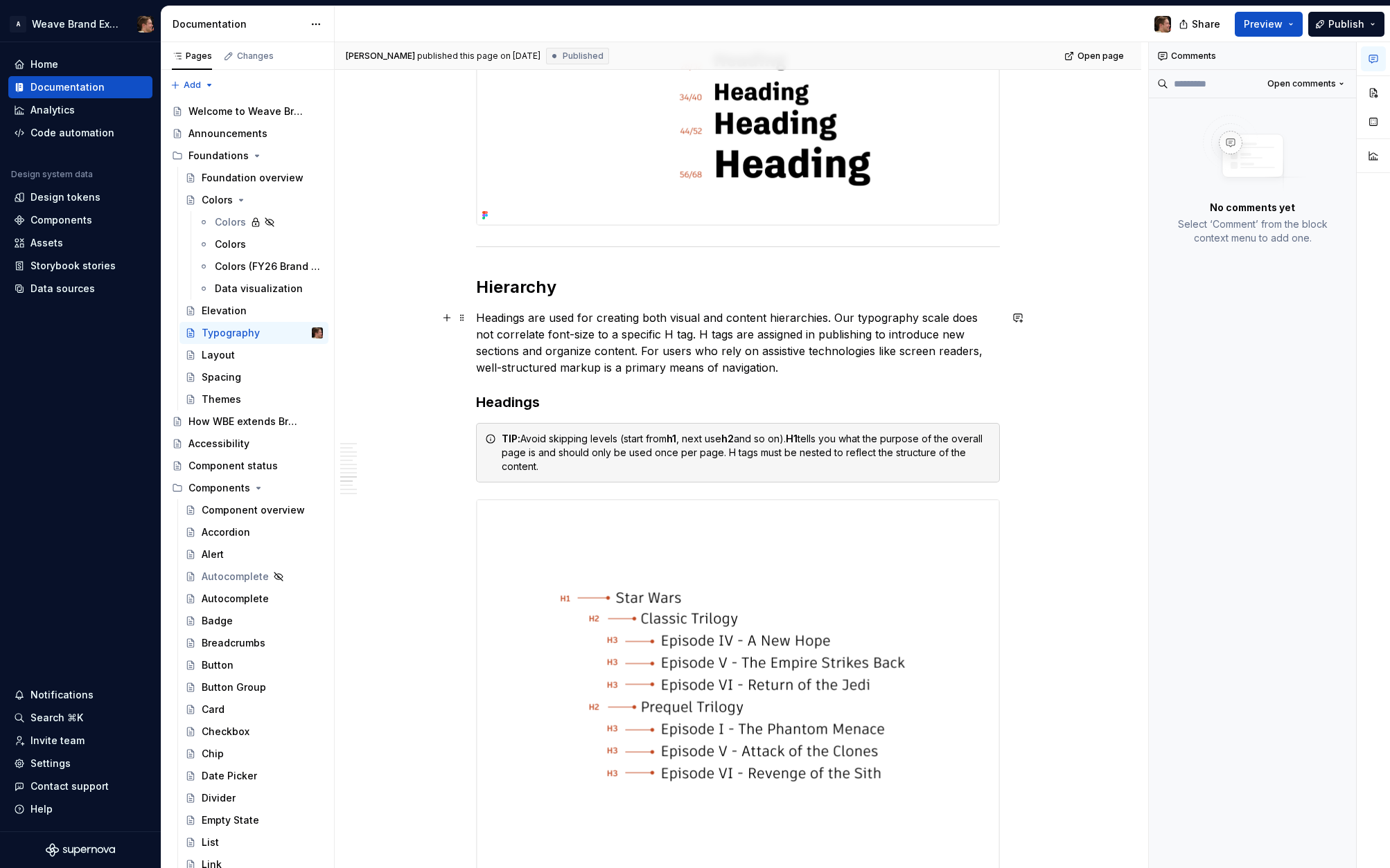
click at [830, 356] on p "Headings are used for creating both visual and content hierarchies. Our typogra…" at bounding box center [738, 342] width 524 height 67
click at [828, 369] on p "Headings are used for creating both visual and content hierarchies. Our typogra…" at bounding box center [738, 342] width 524 height 67
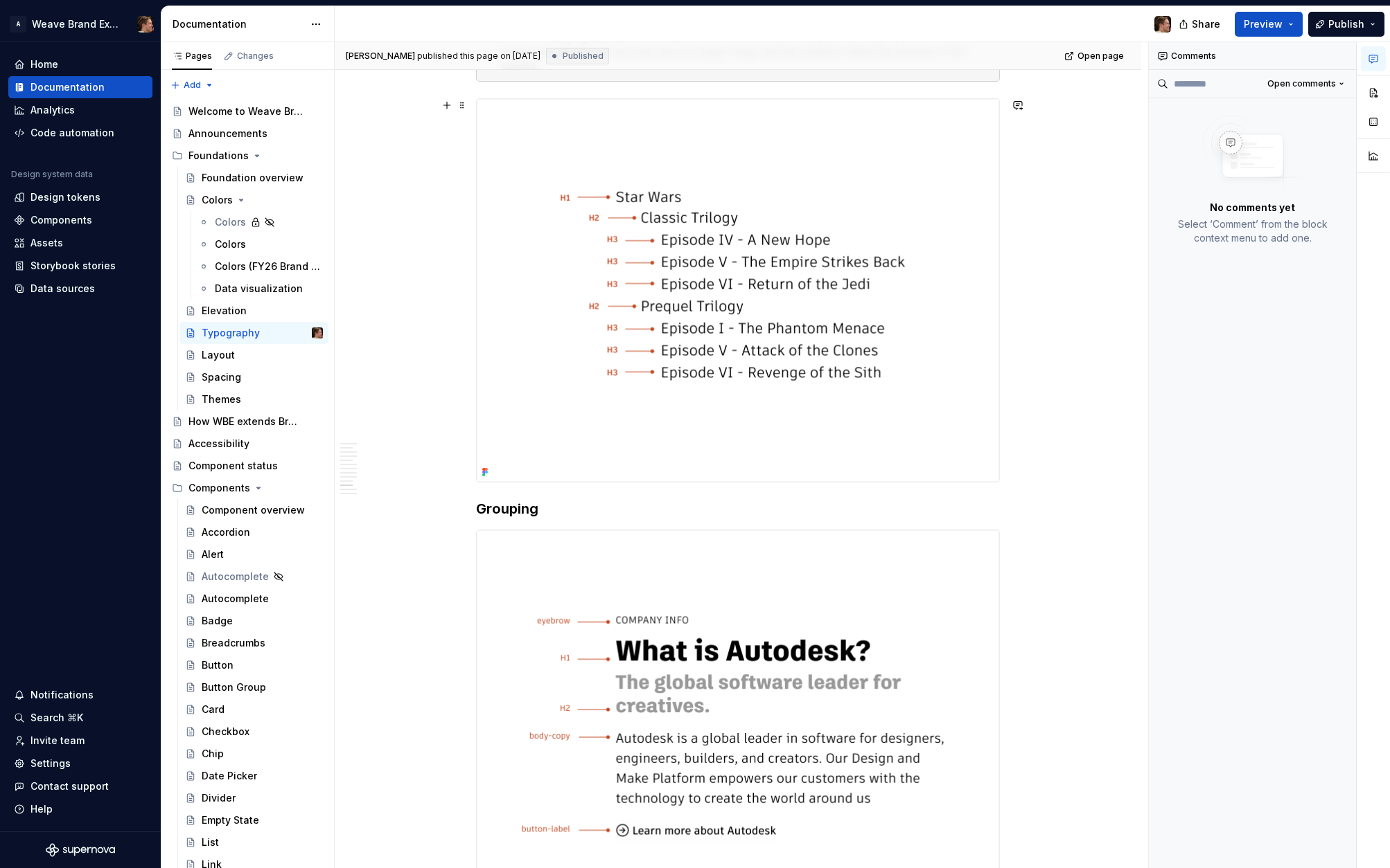
scroll to position [4932, 0]
click at [571, 506] on h3 "Grouping" at bounding box center [738, 506] width 524 height 19
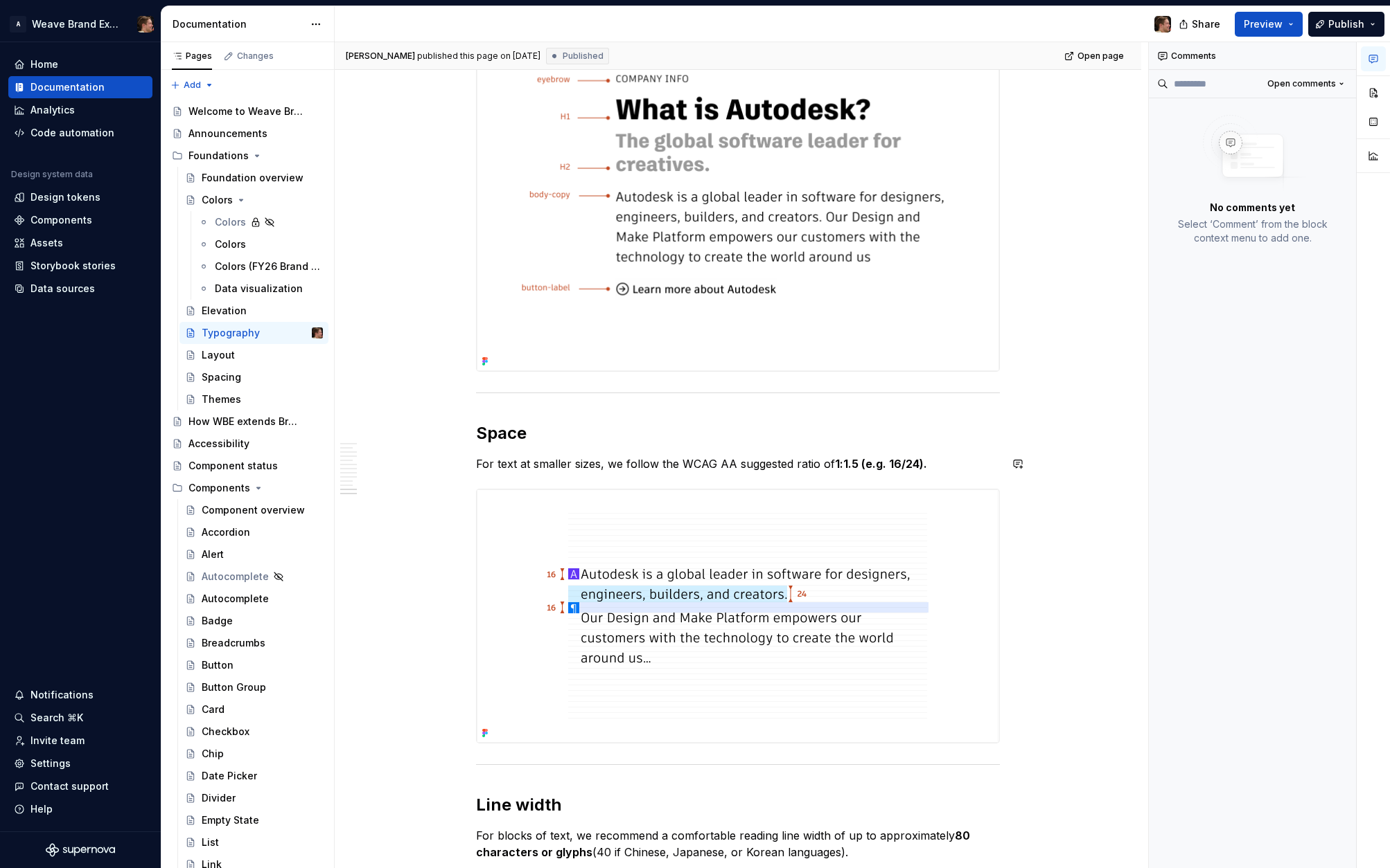
scroll to position [5492, 0]
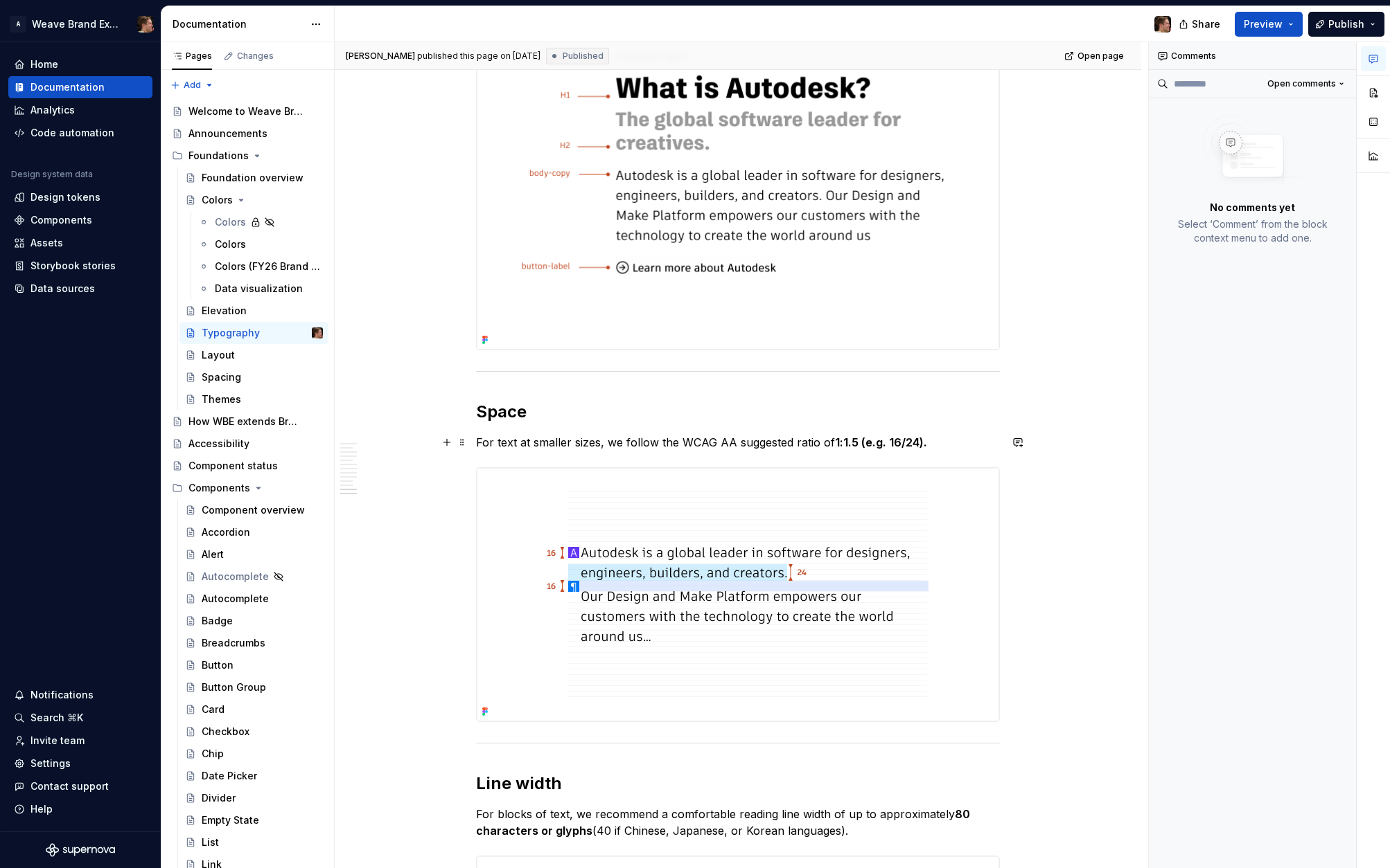
click at [934, 444] on p "For text at smaller sizes, we follow the WCAG AA suggested ratio of 1:1.5 (e.g.…" at bounding box center [738, 442] width 524 height 17
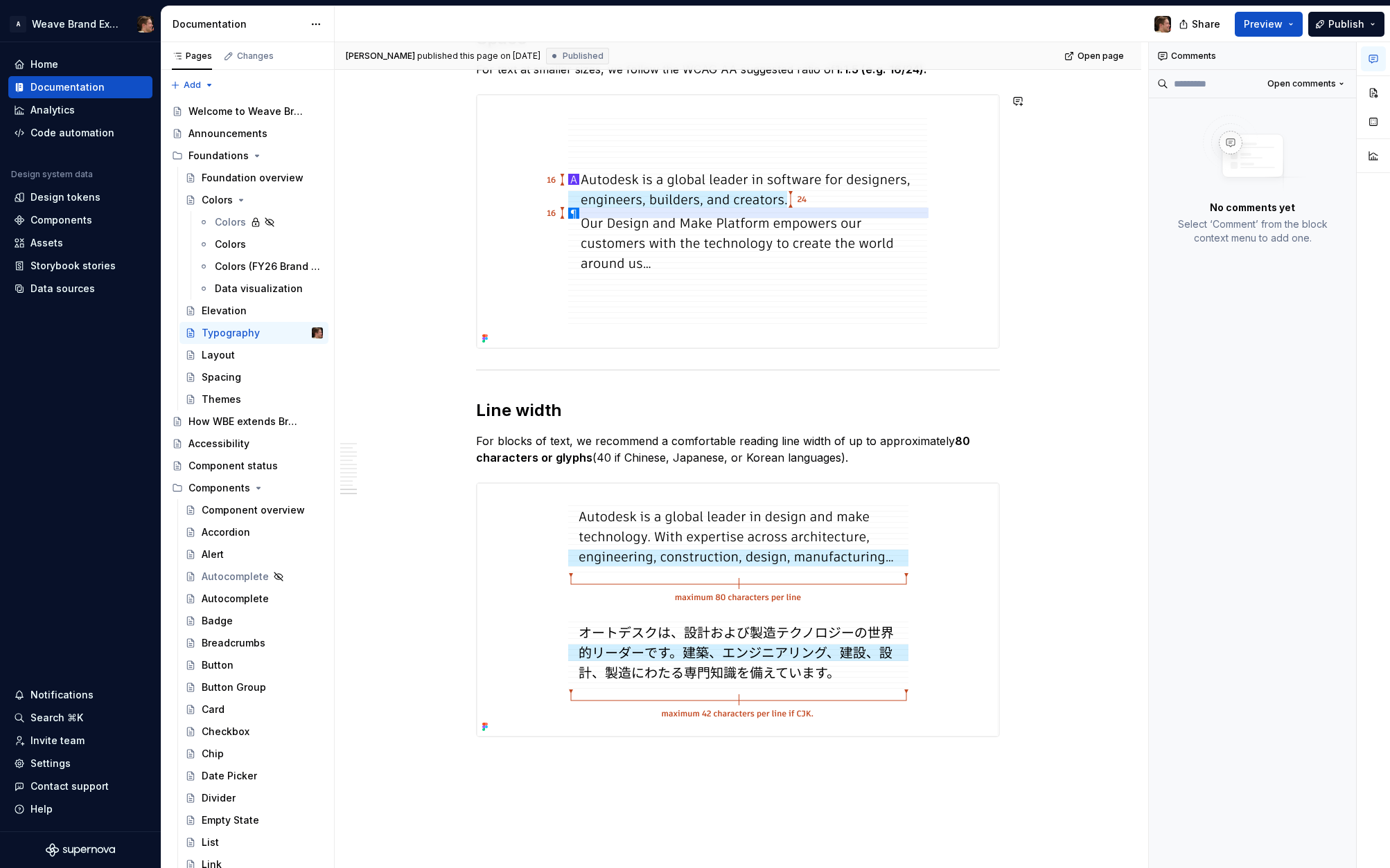
scroll to position [5882, 0]
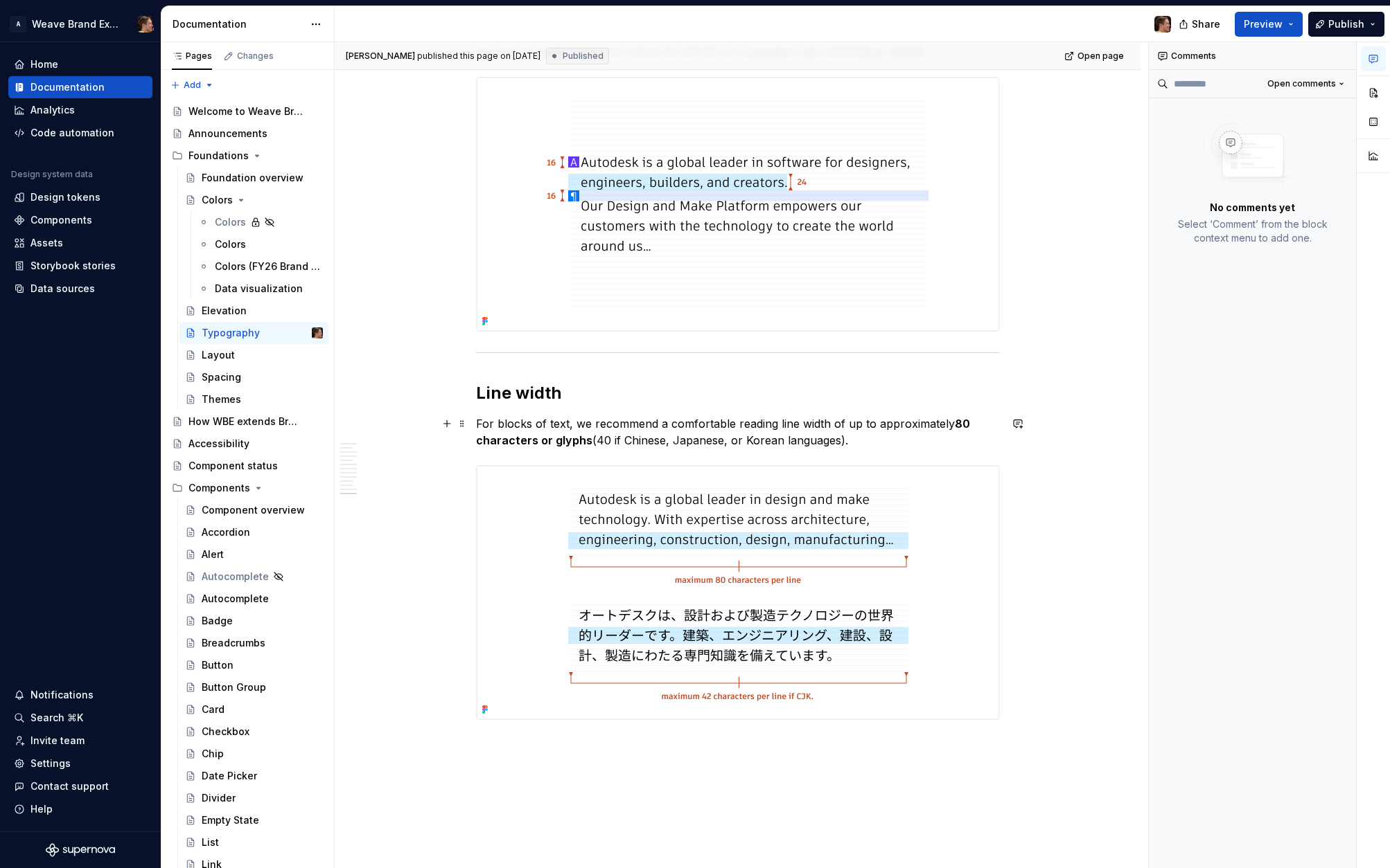
click at [893, 446] on p "For blocks of text, we recommend a comfortable reading line width of up to appr…" at bounding box center [738, 432] width 524 height 33
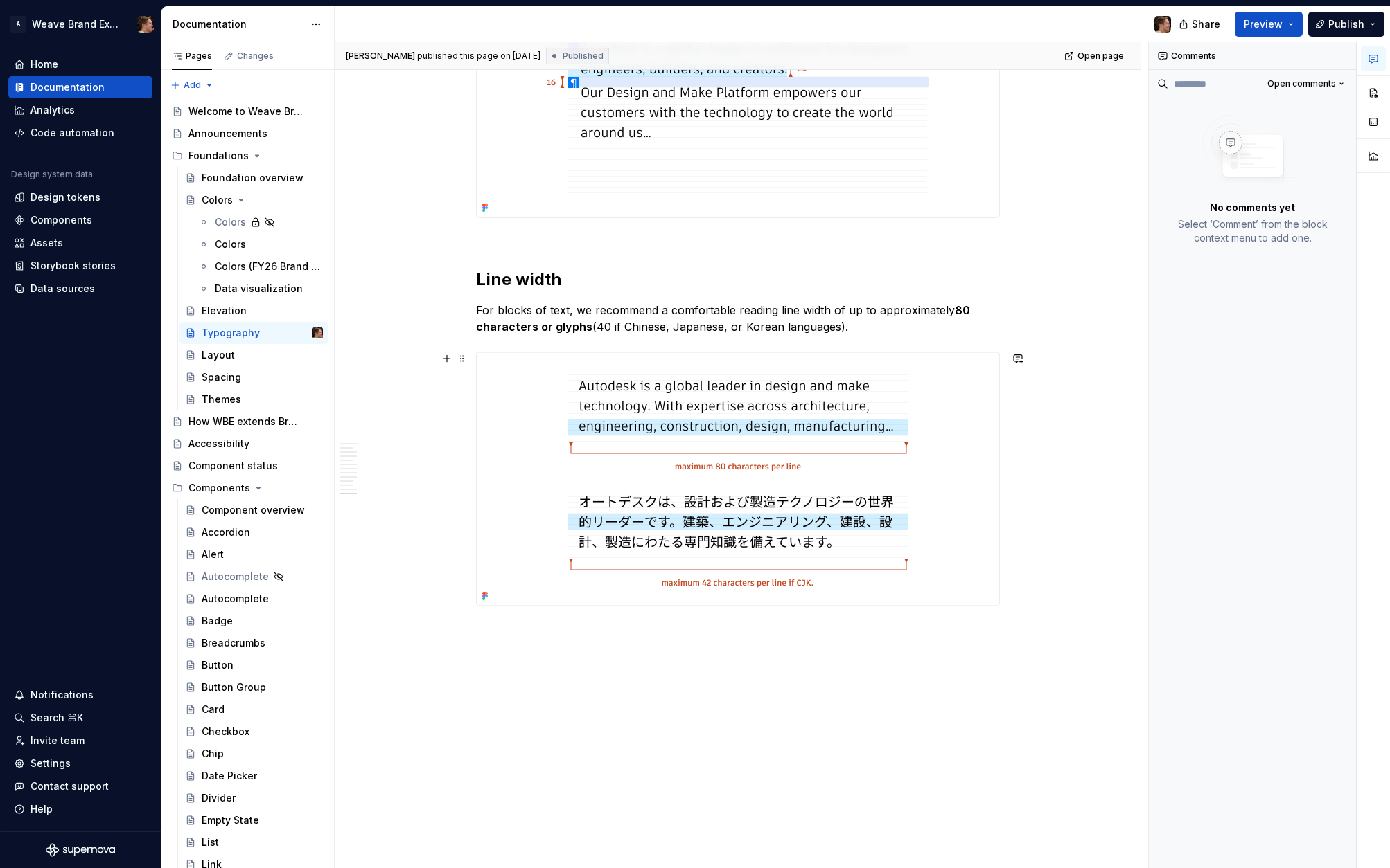
scroll to position [6011, 0]
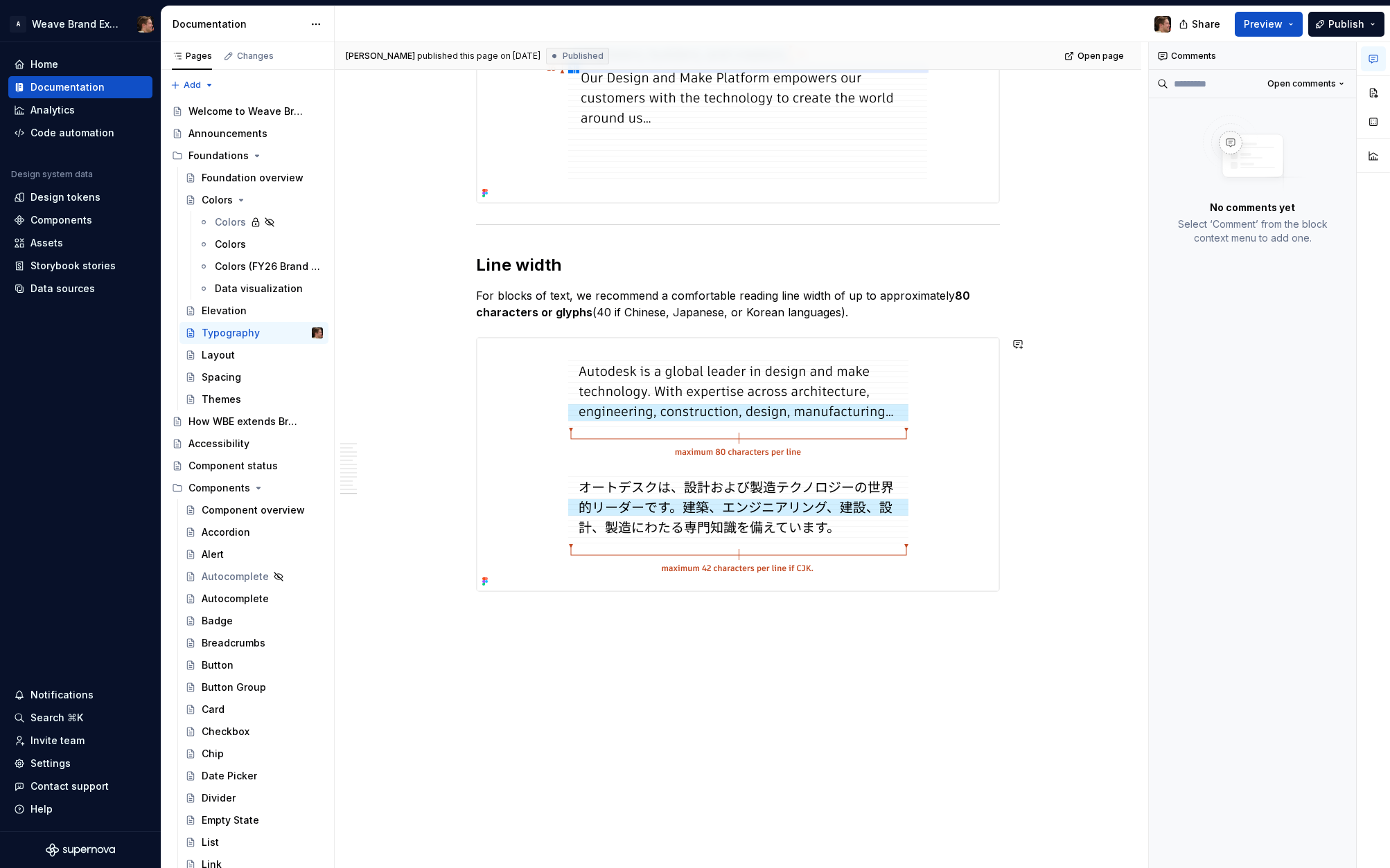
click at [841, 647] on div "**********" at bounding box center [741, 456] width 813 height 827
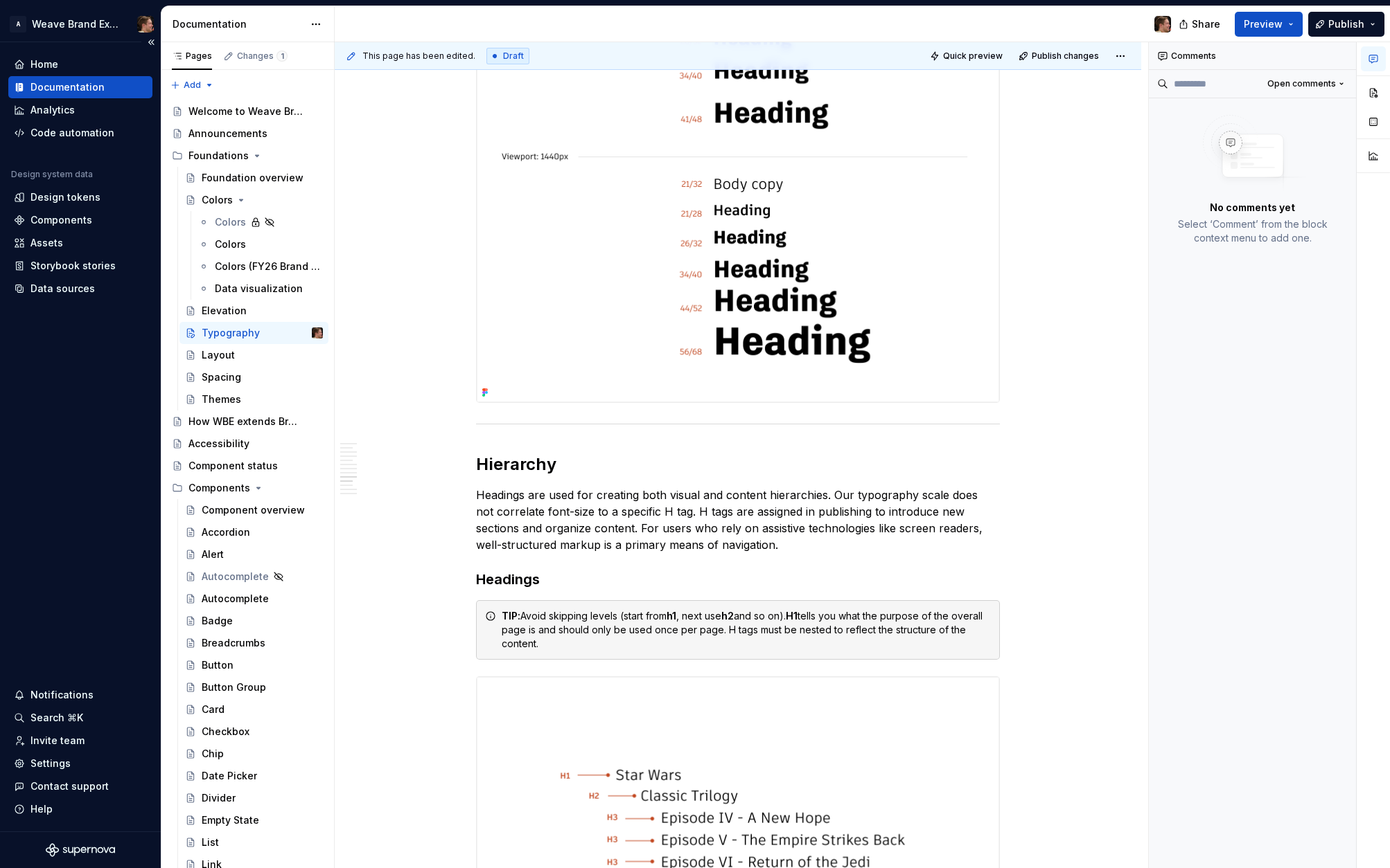
scroll to position [4319, 0]
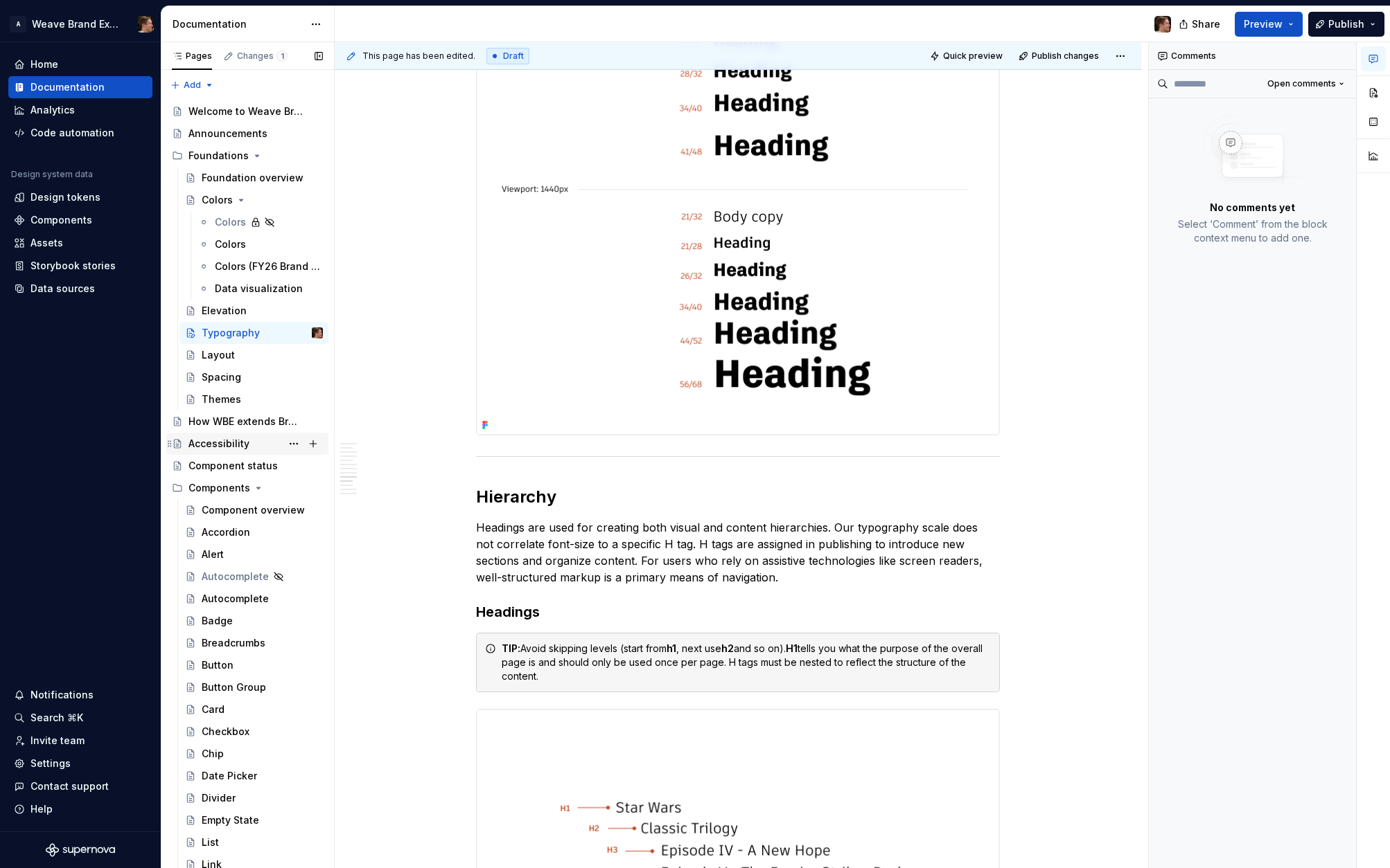
click at [225, 444] on div "Accessibility" at bounding box center [219, 444] width 61 height 14
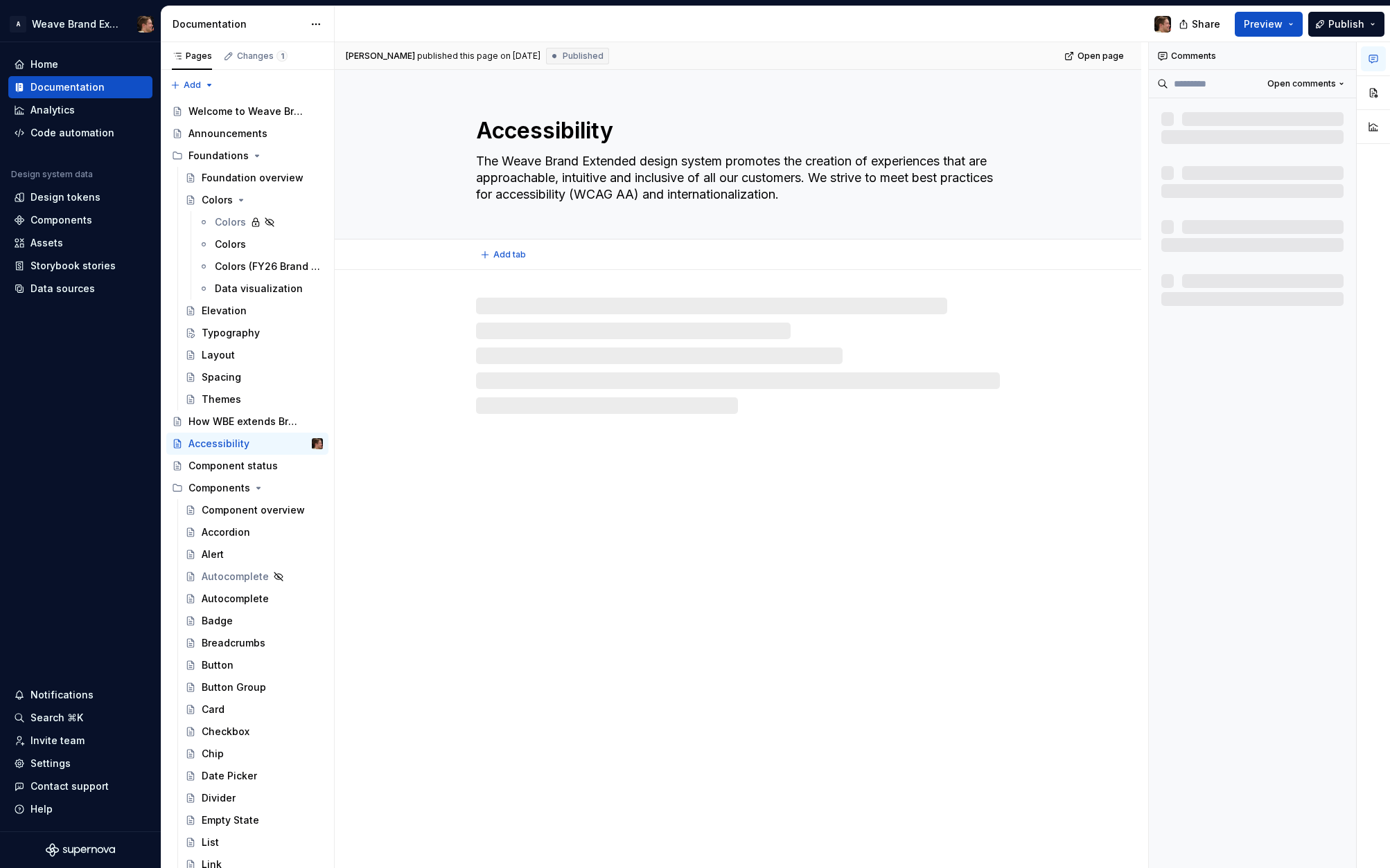
click at [879, 199] on textarea "The Weave Brand Extended design system promotes the creation of experiences tha…" at bounding box center [735, 178] width 524 height 56
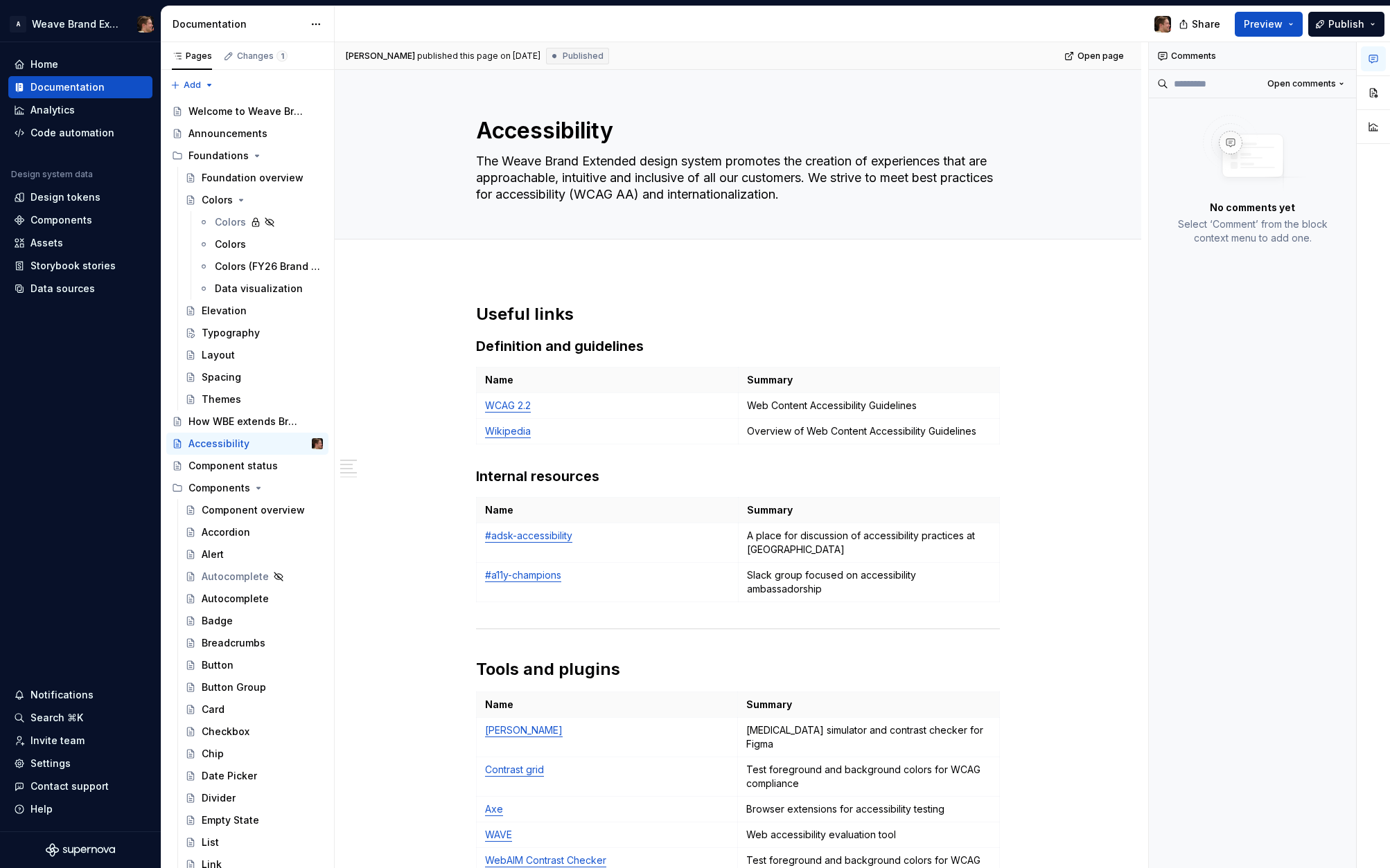
click at [1234, 416] on div "Comments Open comments No comments yet Select ‘Comment’ from the block context …" at bounding box center [1252, 456] width 208 height 827
click at [1243, 349] on div "Comments Open comments No comments yet Select ‘Comment’ from the block context …" at bounding box center [1252, 456] width 208 height 827
drag, startPoint x: 1231, startPoint y: 220, endPoint x: 1306, endPoint y: 255, distance: 82.8
click at [1306, 255] on div "No comments yet Select ‘Comment’ from the block context menu to add one." at bounding box center [1252, 180] width 207 height 163
click at [1303, 265] on div "Comments Open comments No comments yet Select ‘Comment’ from the block context …" at bounding box center [1252, 456] width 208 height 827
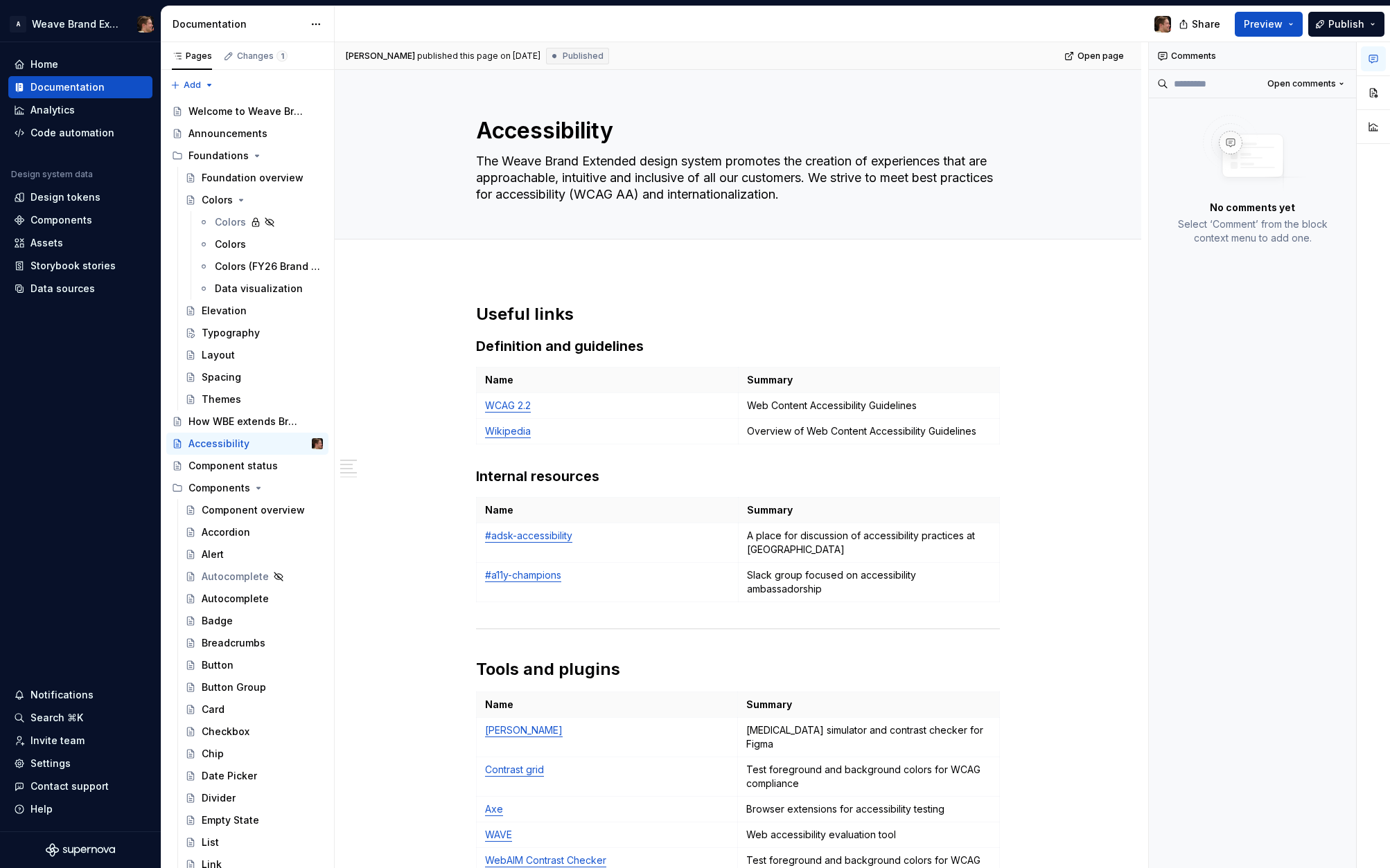
click at [1217, 331] on div "Comments Open comments No comments yet Select ‘Comment’ from the block context …" at bounding box center [1252, 456] width 208 height 827
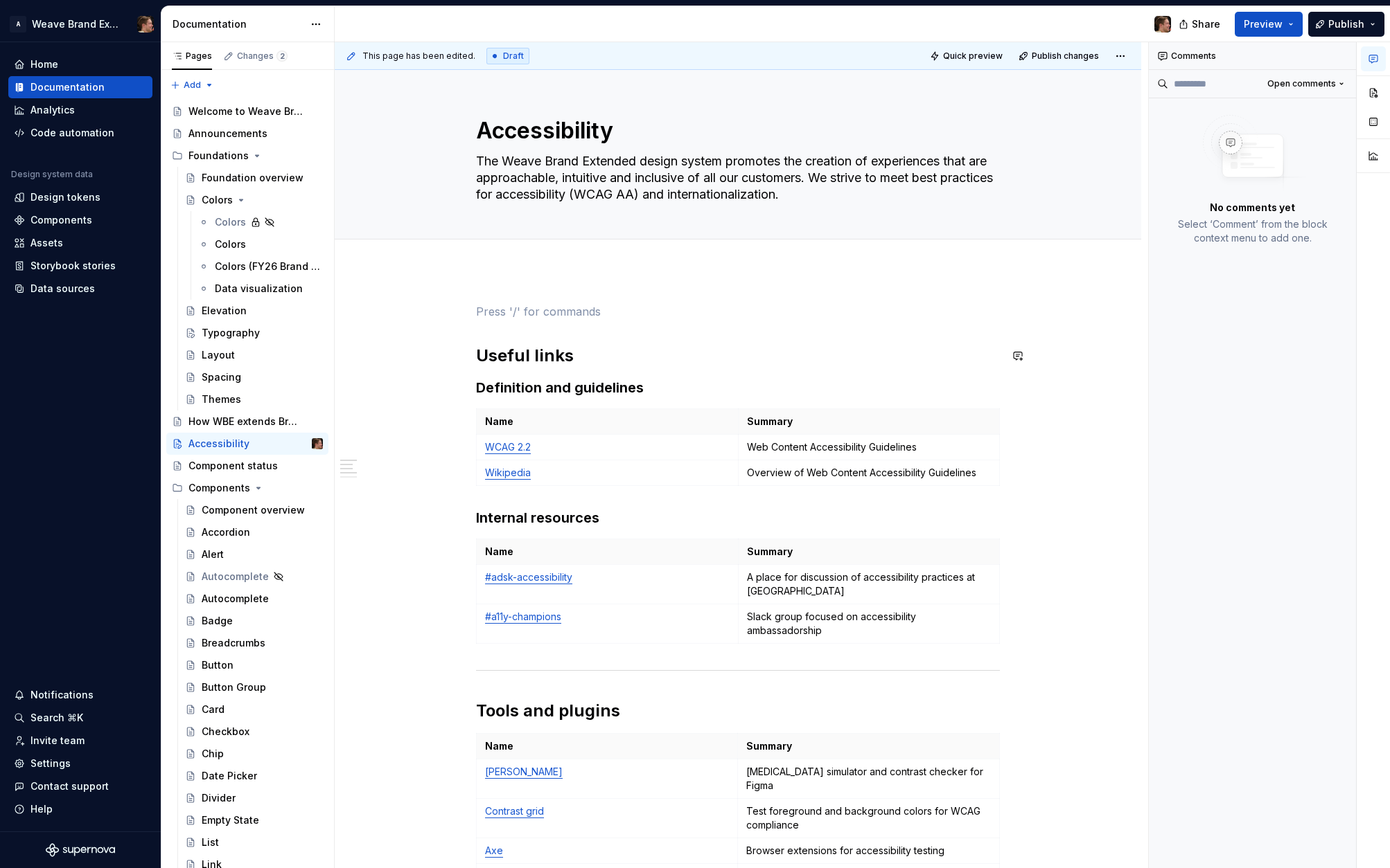
type textarea "*"
